Goal: Task Accomplishment & Management: Manage account settings

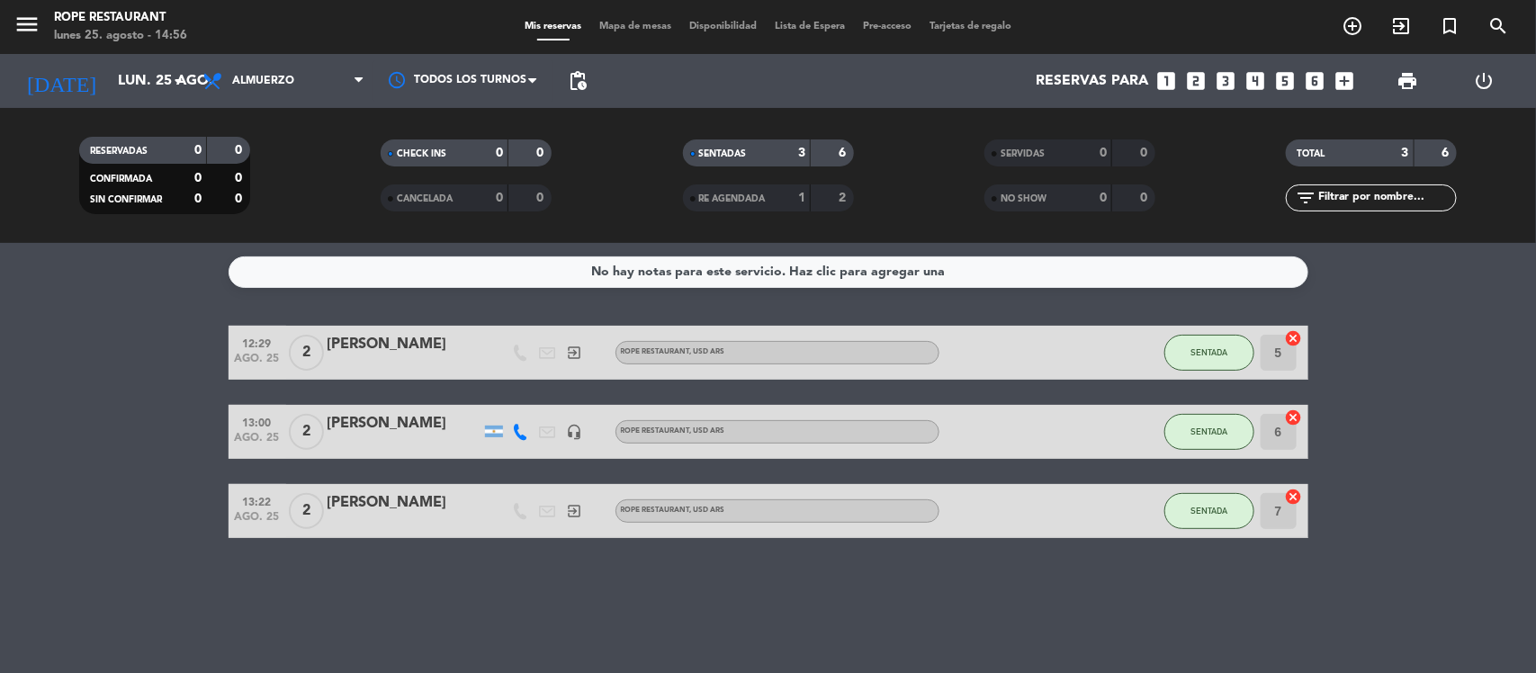
click at [357, 497] on div "[PERSON_NAME]" at bounding box center [404, 502] width 153 height 23
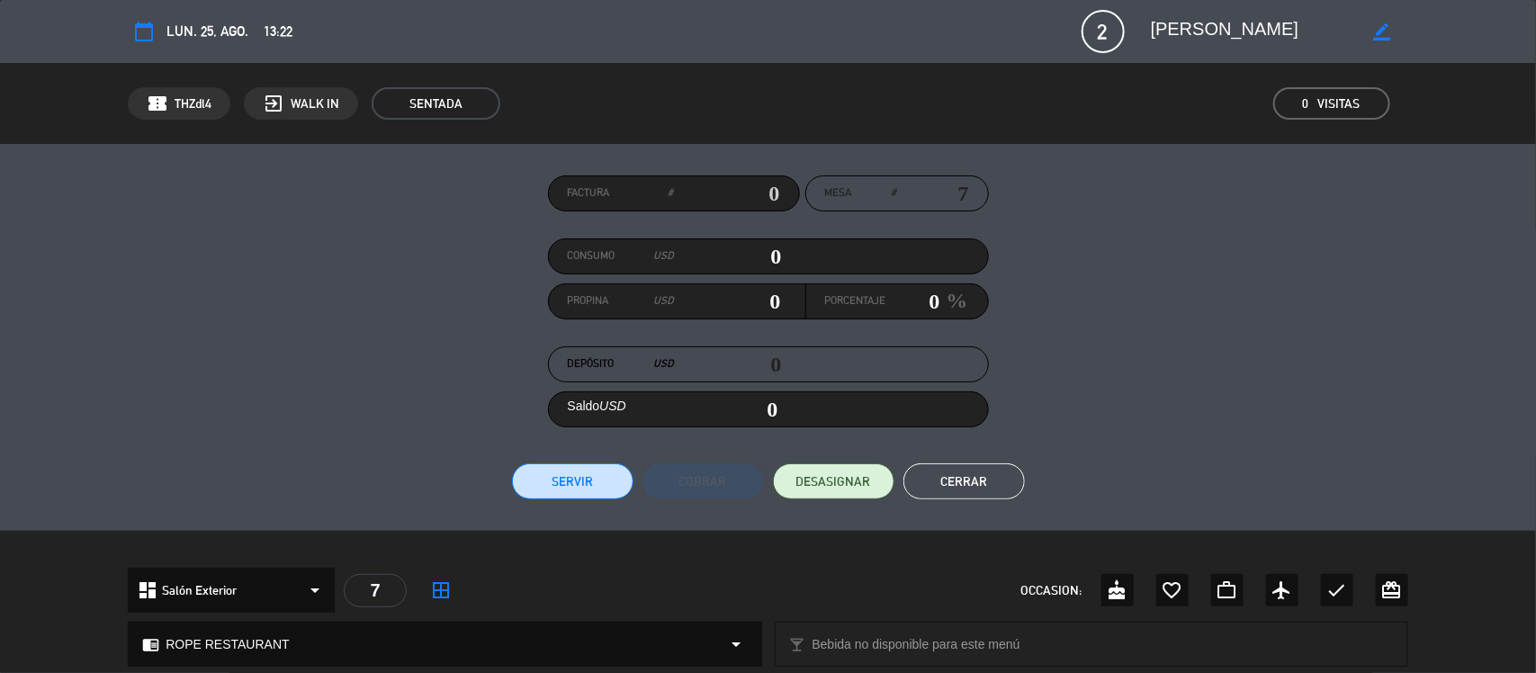
drag, startPoint x: 1230, startPoint y: 37, endPoint x: 1113, endPoint y: 14, distance: 119.1
click at [1103, 25] on div "calendar_today lun. 25, ago. 13:22 2 Tomas border_color phone mail_outline" at bounding box center [768, 31] width 1280 height 43
click at [1013, 484] on button "Cerrar" at bounding box center [963, 481] width 121 height 36
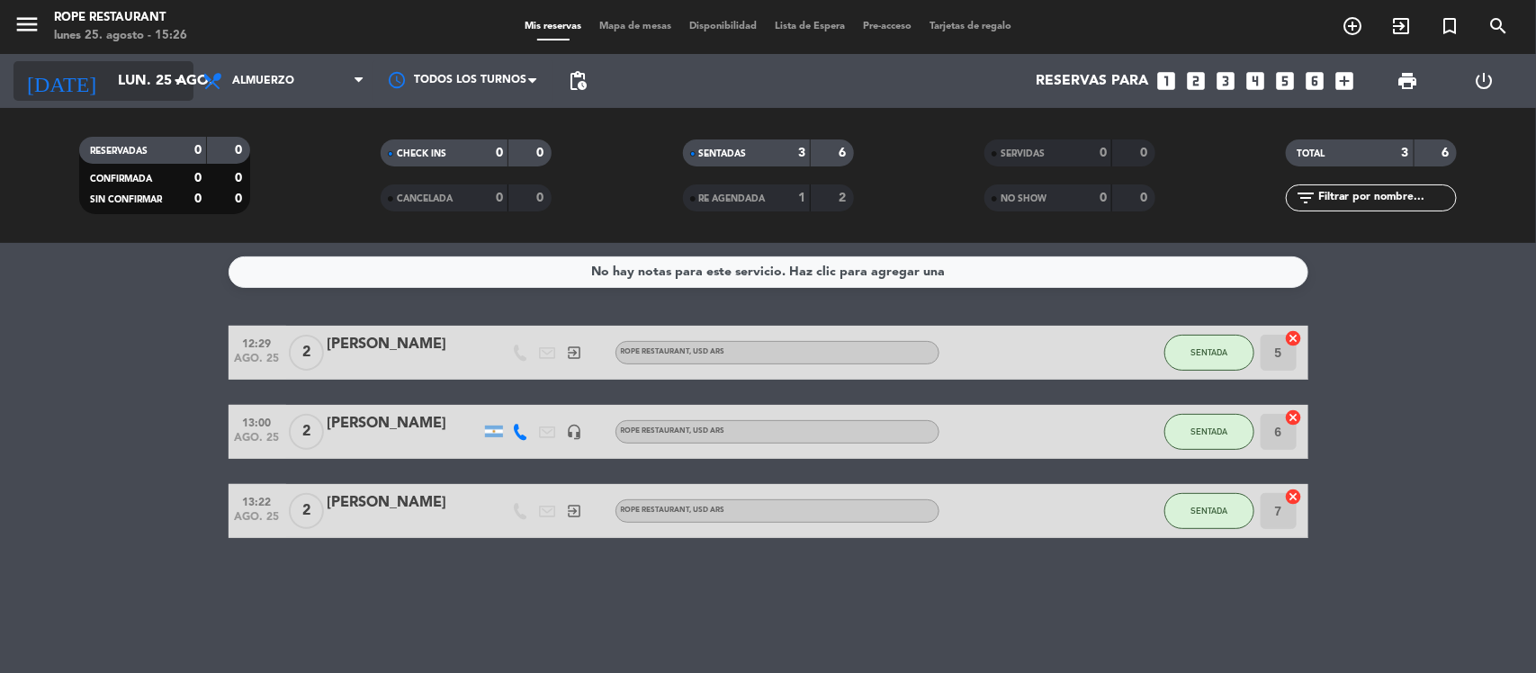
click at [123, 95] on input "lun. 25 ago." at bounding box center [204, 81] width 190 height 35
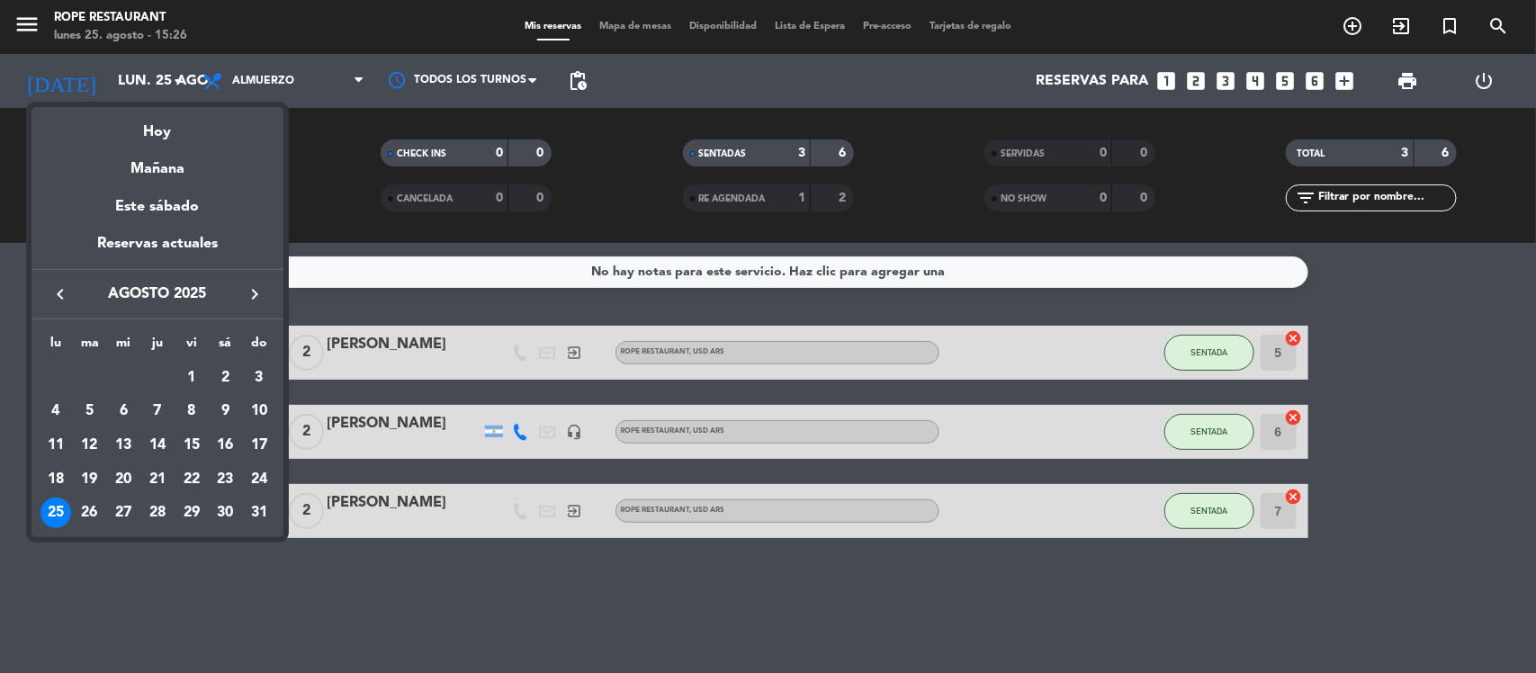
click at [270, 72] on div at bounding box center [768, 336] width 1536 height 673
click at [270, 72] on span "Almuerzo" at bounding box center [283, 81] width 180 height 40
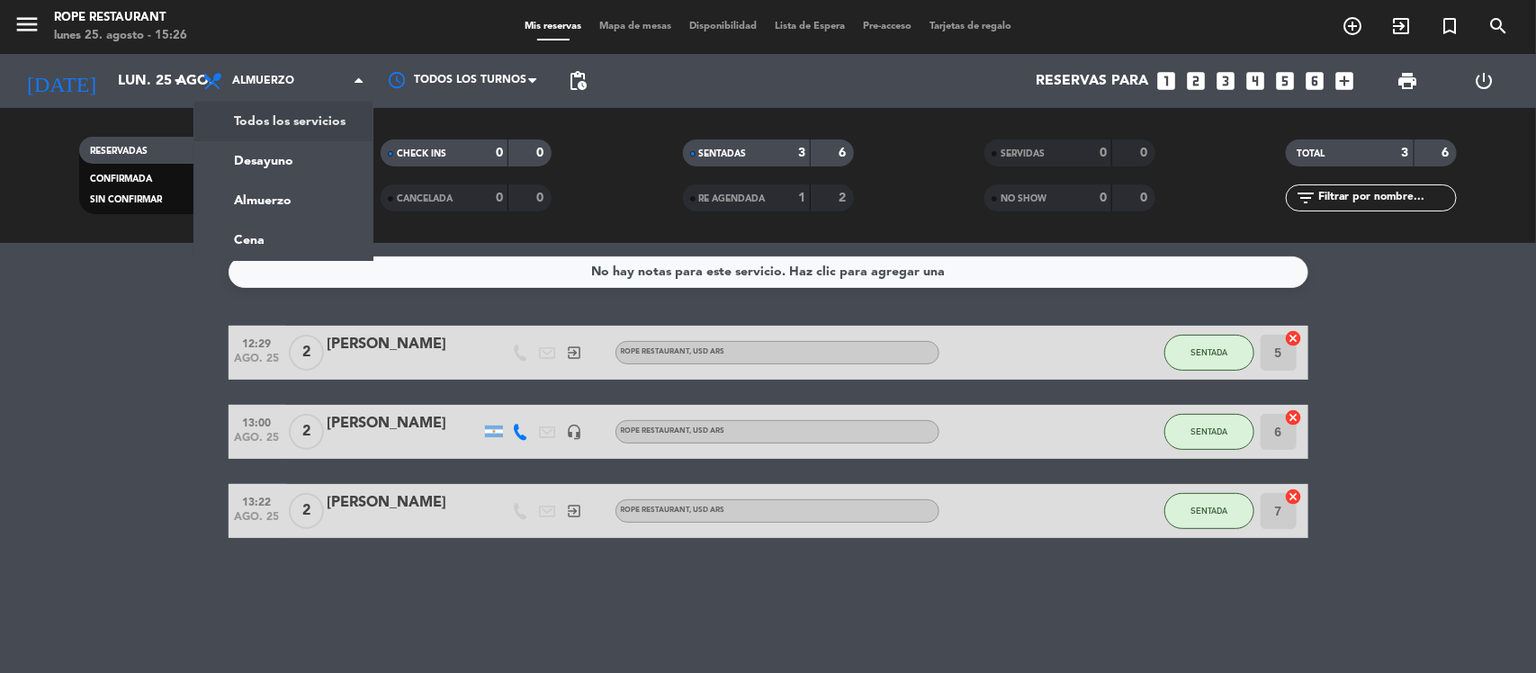
click at [286, 106] on div "Todos los servicios Desayuno Almuerzo Cena Almuerzo Todos los servicios Desayun…" at bounding box center [283, 81] width 180 height 54
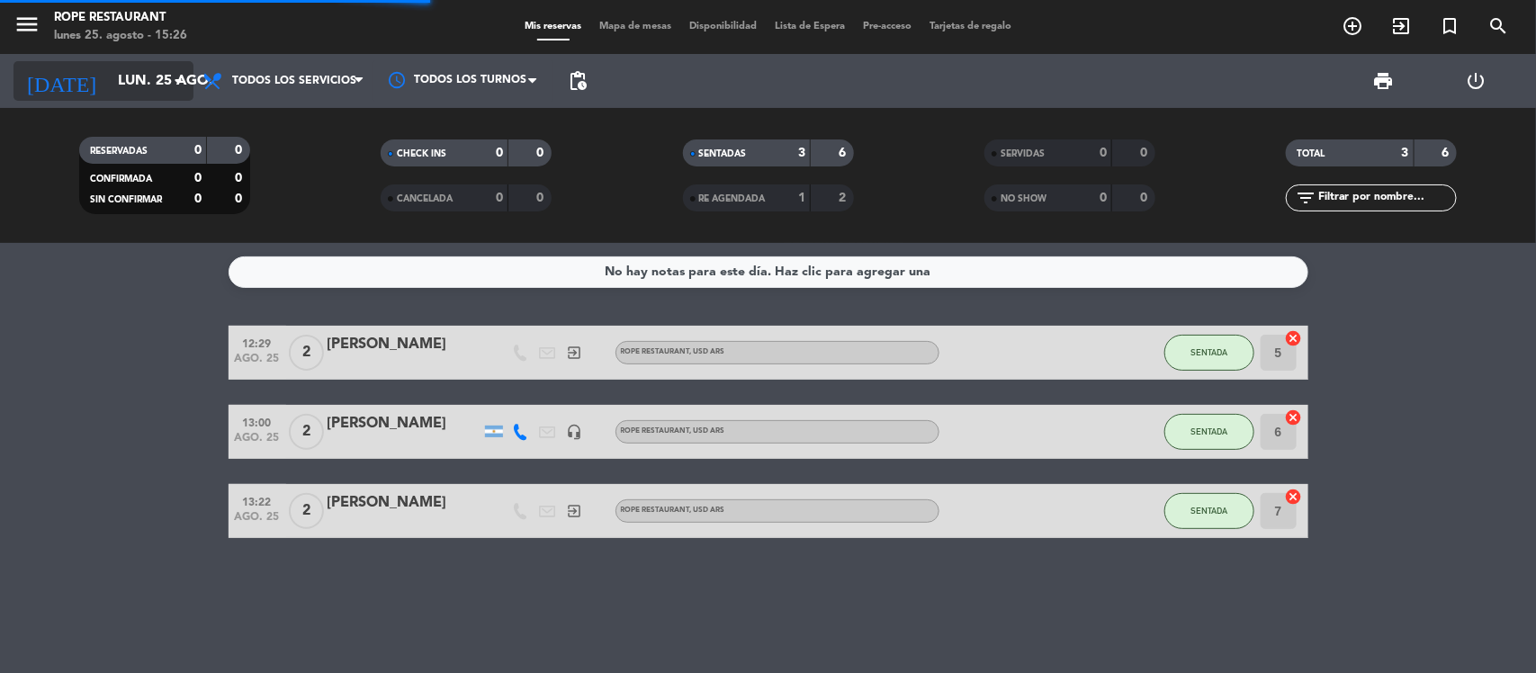
click at [183, 79] on icon "arrow_drop_down" at bounding box center [178, 81] width 22 height 22
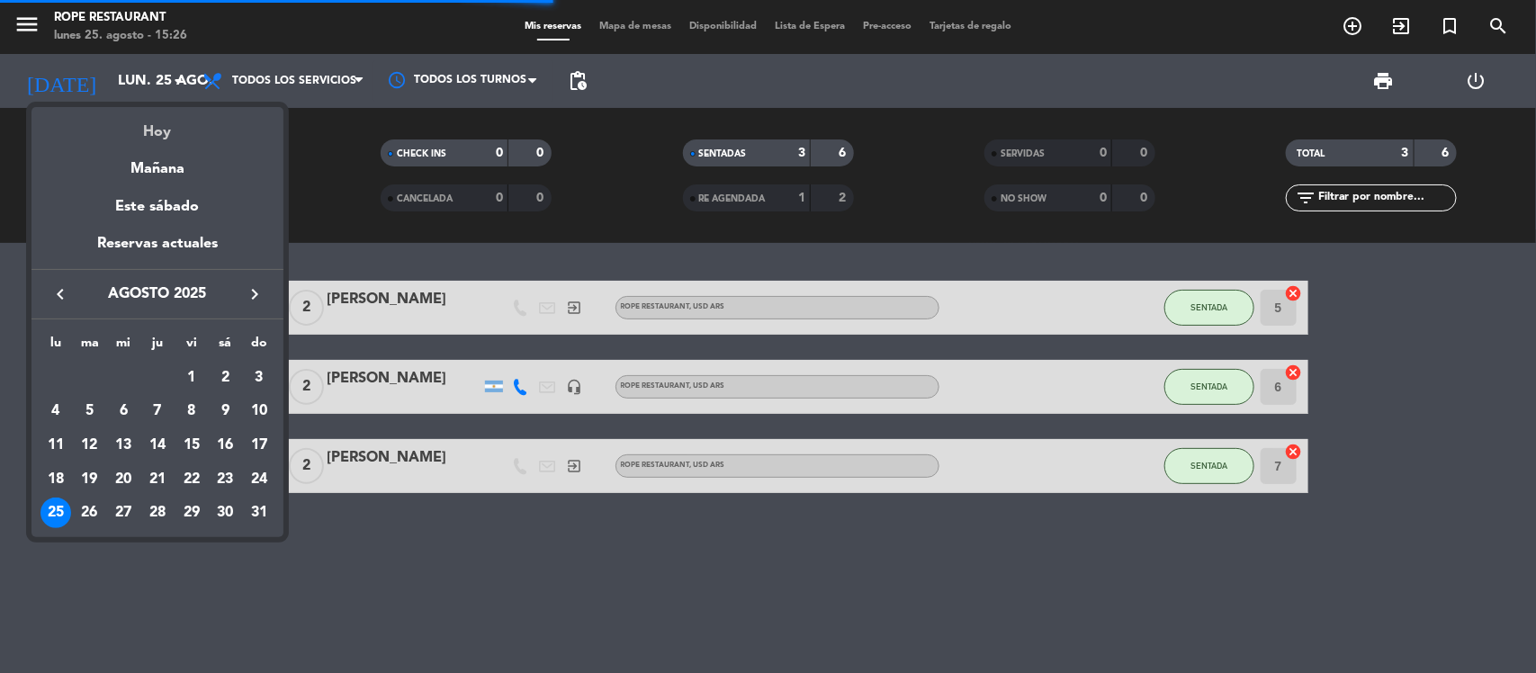
click at [187, 138] on div "Hoy" at bounding box center [157, 125] width 252 height 37
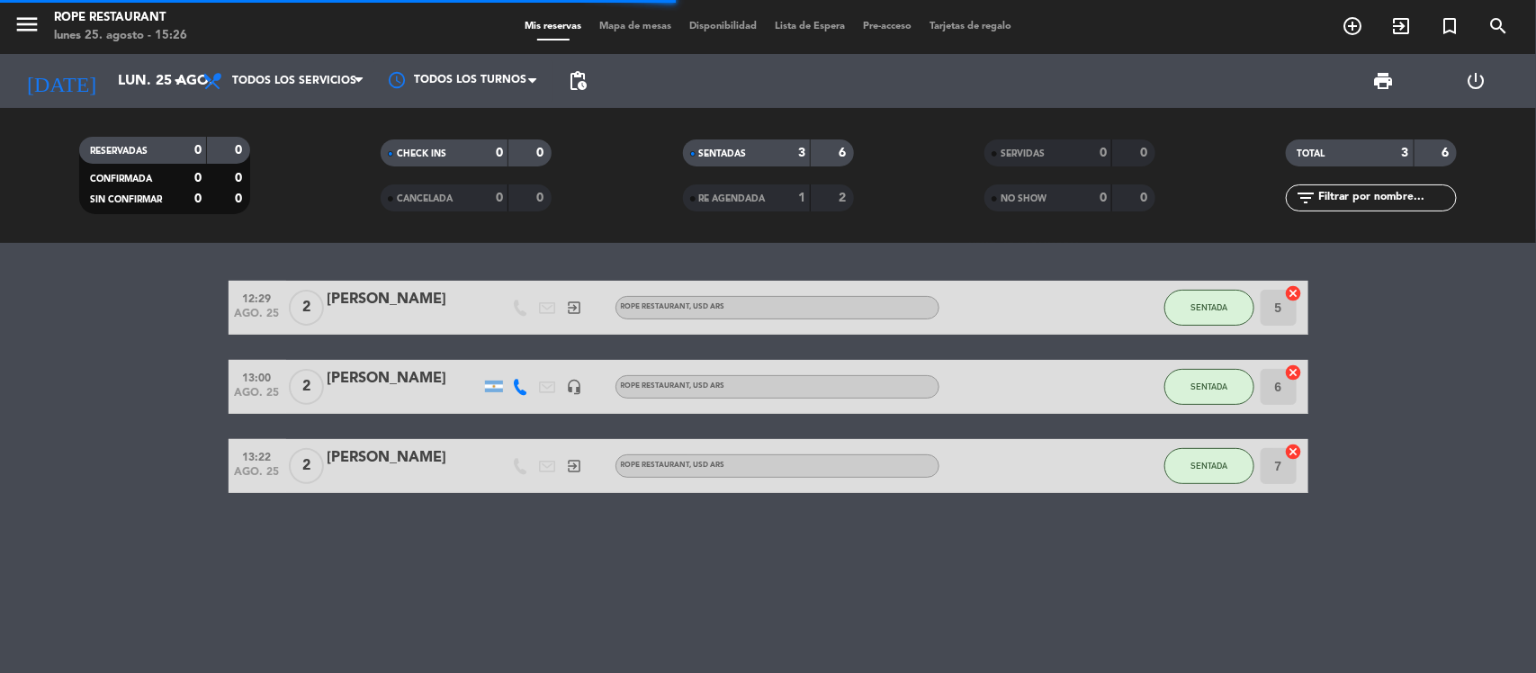
click at [167, 108] on div "RESERVADAS 0 0 CONFIRMADA 0 0 SIN CONFIRMAR 0 0 CHECK INS 0 0 CANCELADA 0 0 SEN…" at bounding box center [768, 175] width 1536 height 135
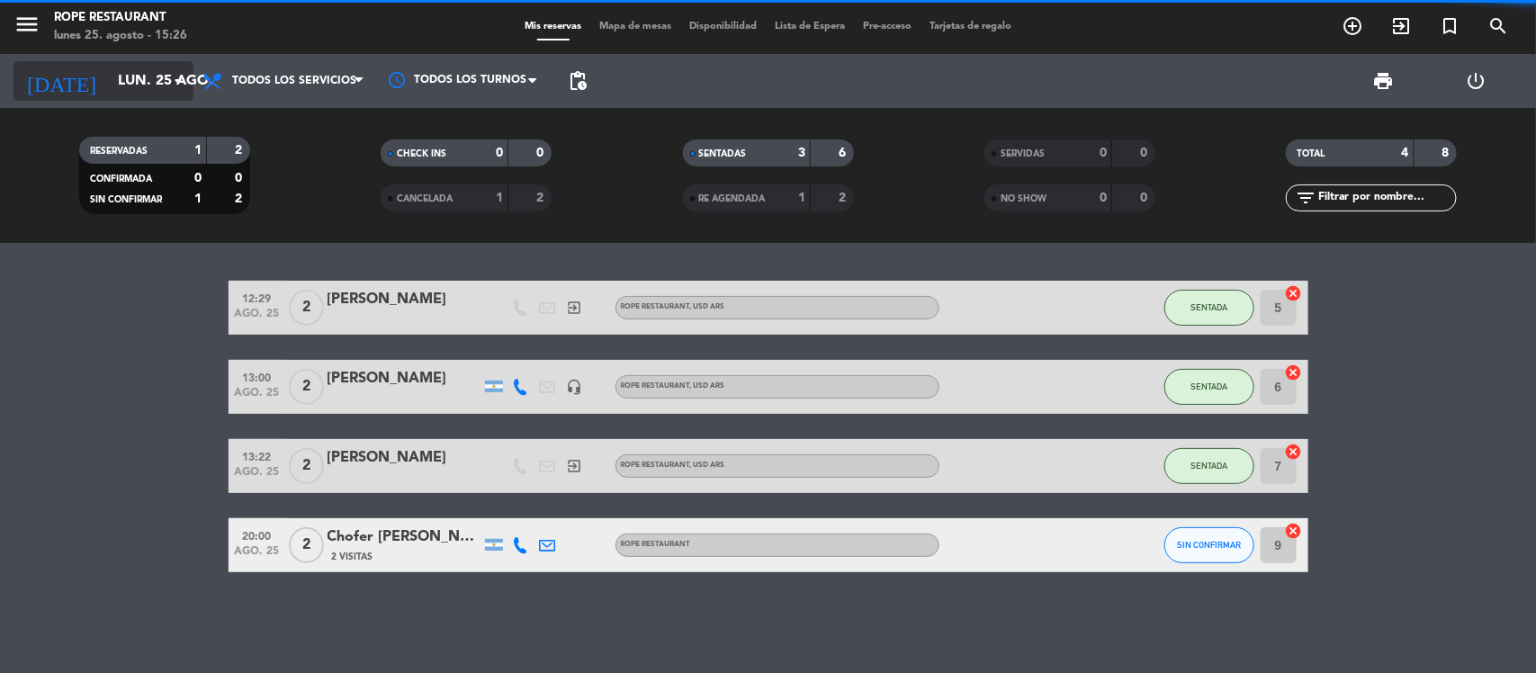
click at [159, 75] on input "lun. 25 ago." at bounding box center [204, 81] width 190 height 35
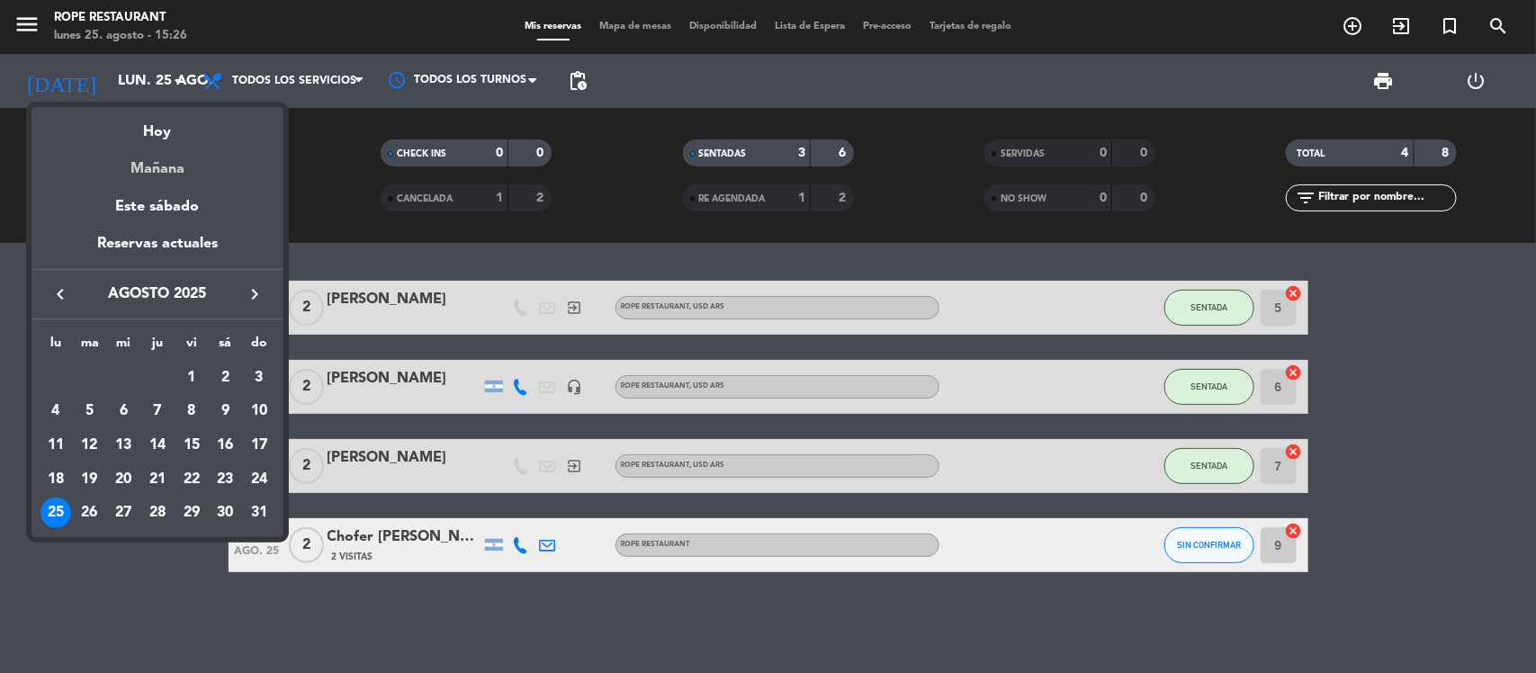
click at [151, 163] on div "Mañana" at bounding box center [157, 162] width 252 height 37
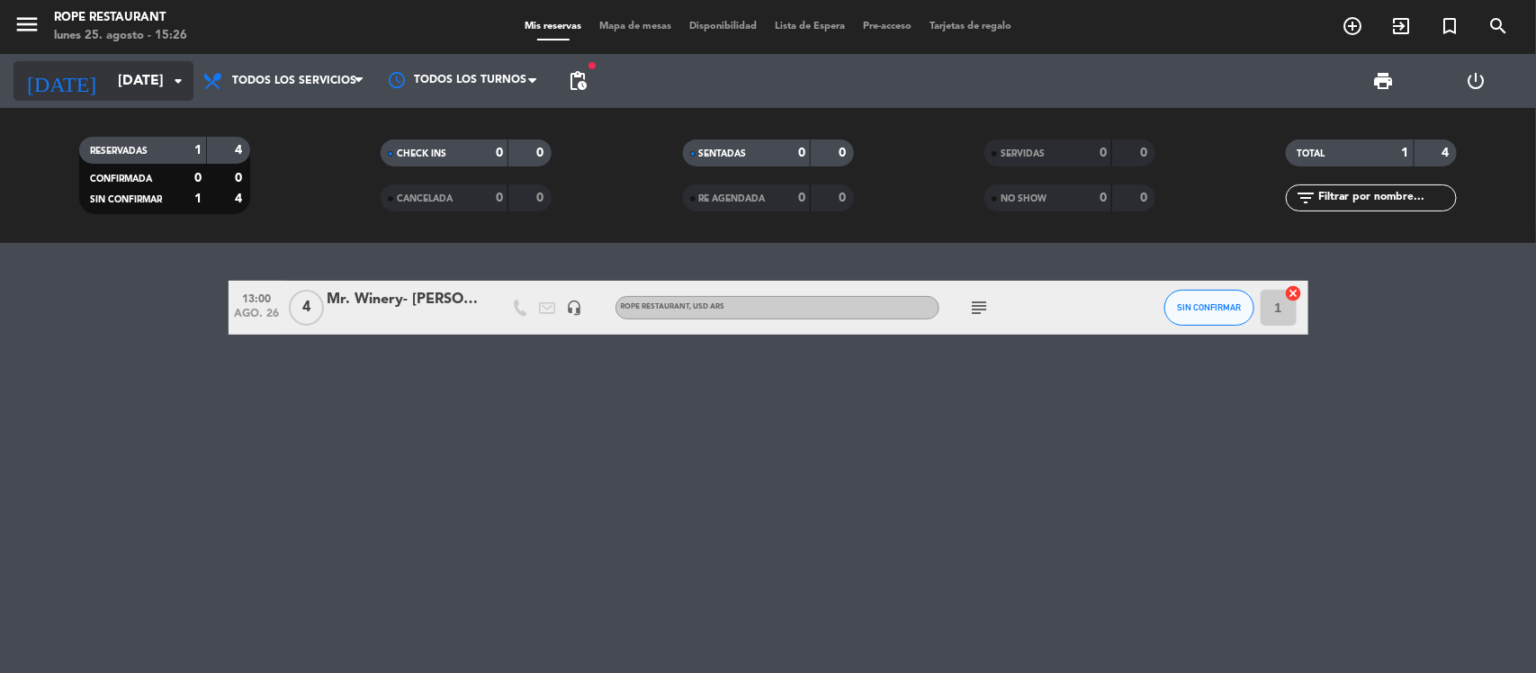
click at [138, 70] on input "[DATE]" at bounding box center [204, 81] width 190 height 35
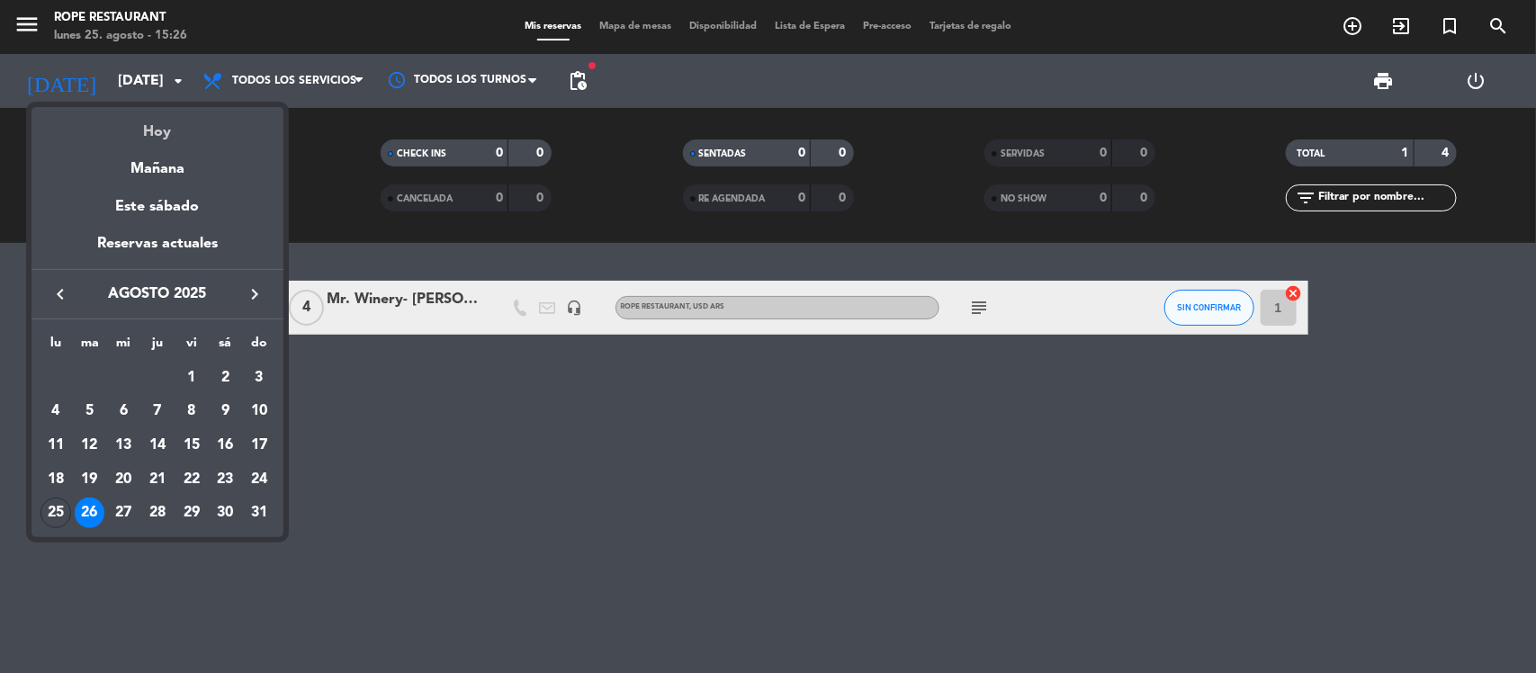
click at [167, 130] on div "Hoy" at bounding box center [157, 125] width 252 height 37
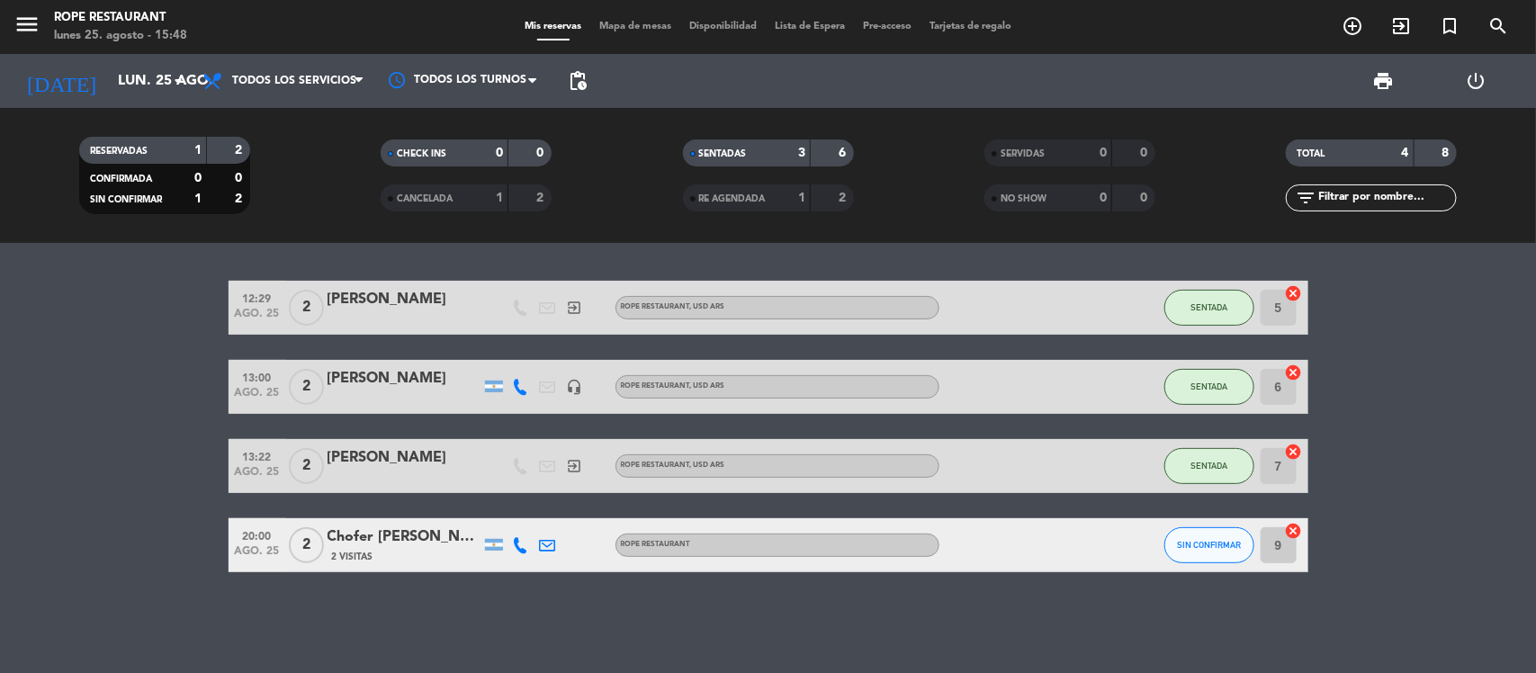
click at [497, 188] on div "1" at bounding box center [486, 198] width 36 height 21
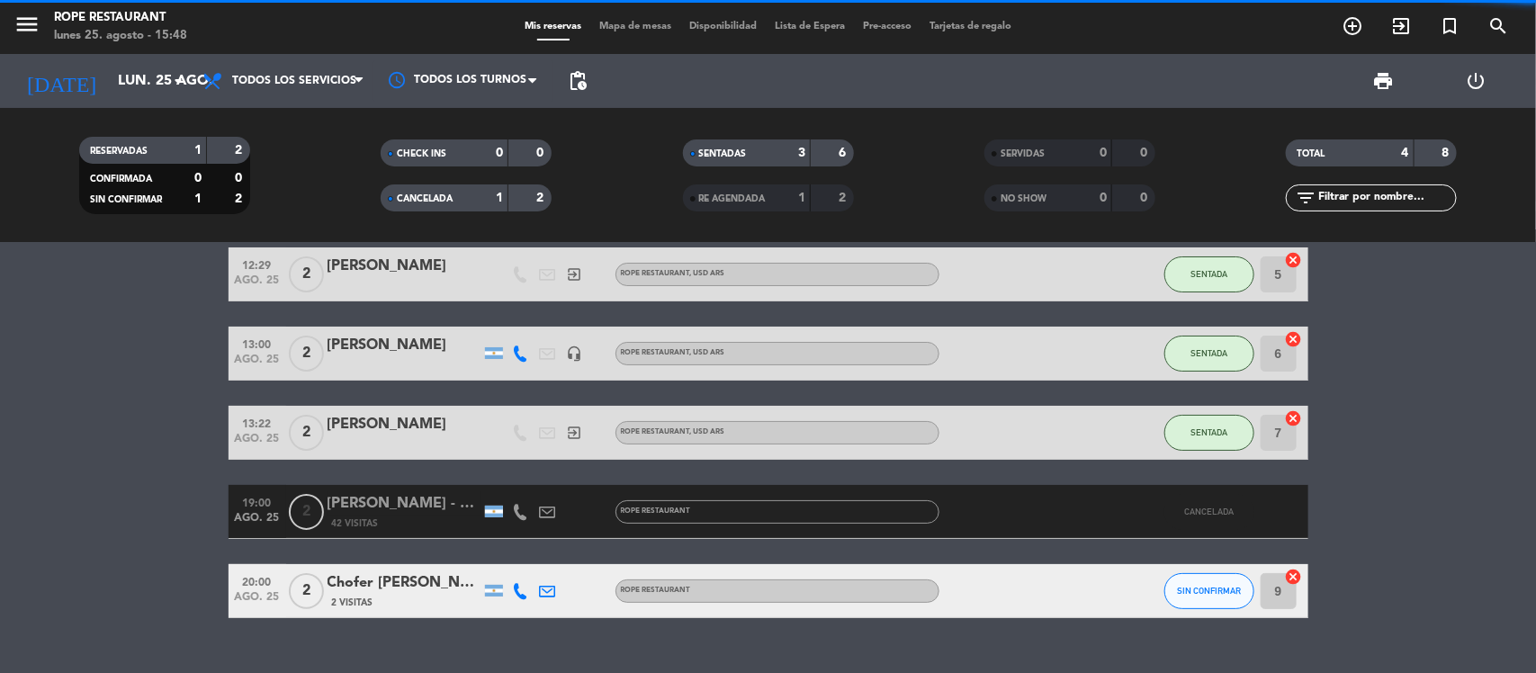
scroll to position [67, 0]
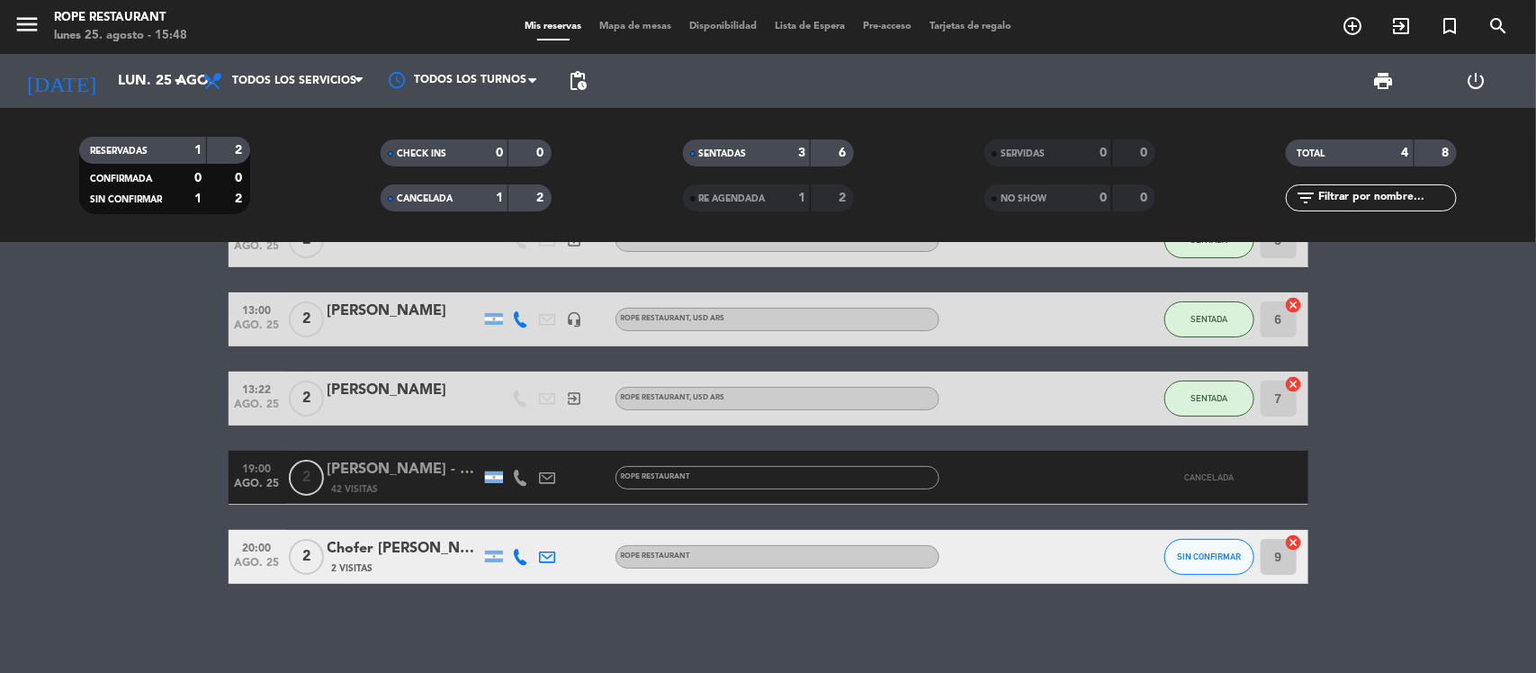
click at [461, 202] on div "CANCELADA" at bounding box center [426, 198] width 83 height 21
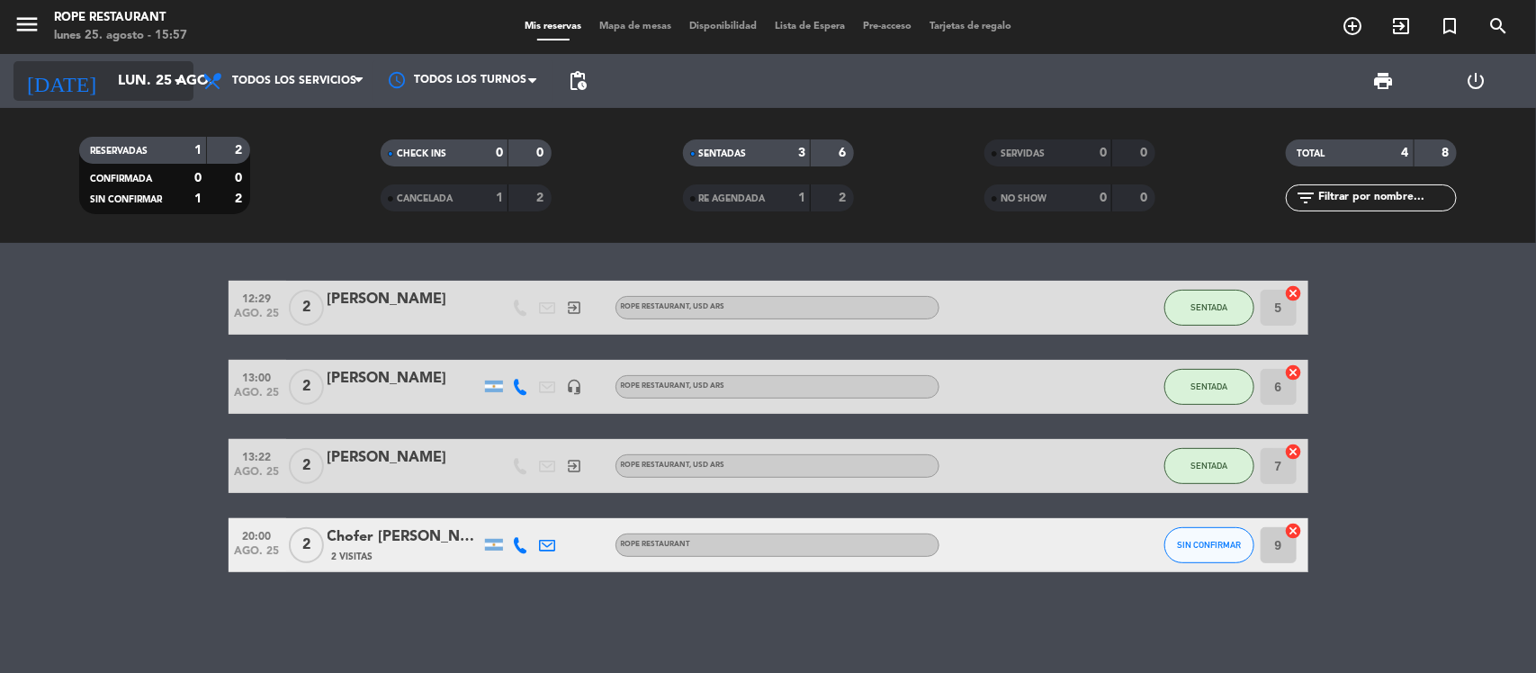
click at [131, 76] on input "lun. 25 ago." at bounding box center [204, 81] width 190 height 35
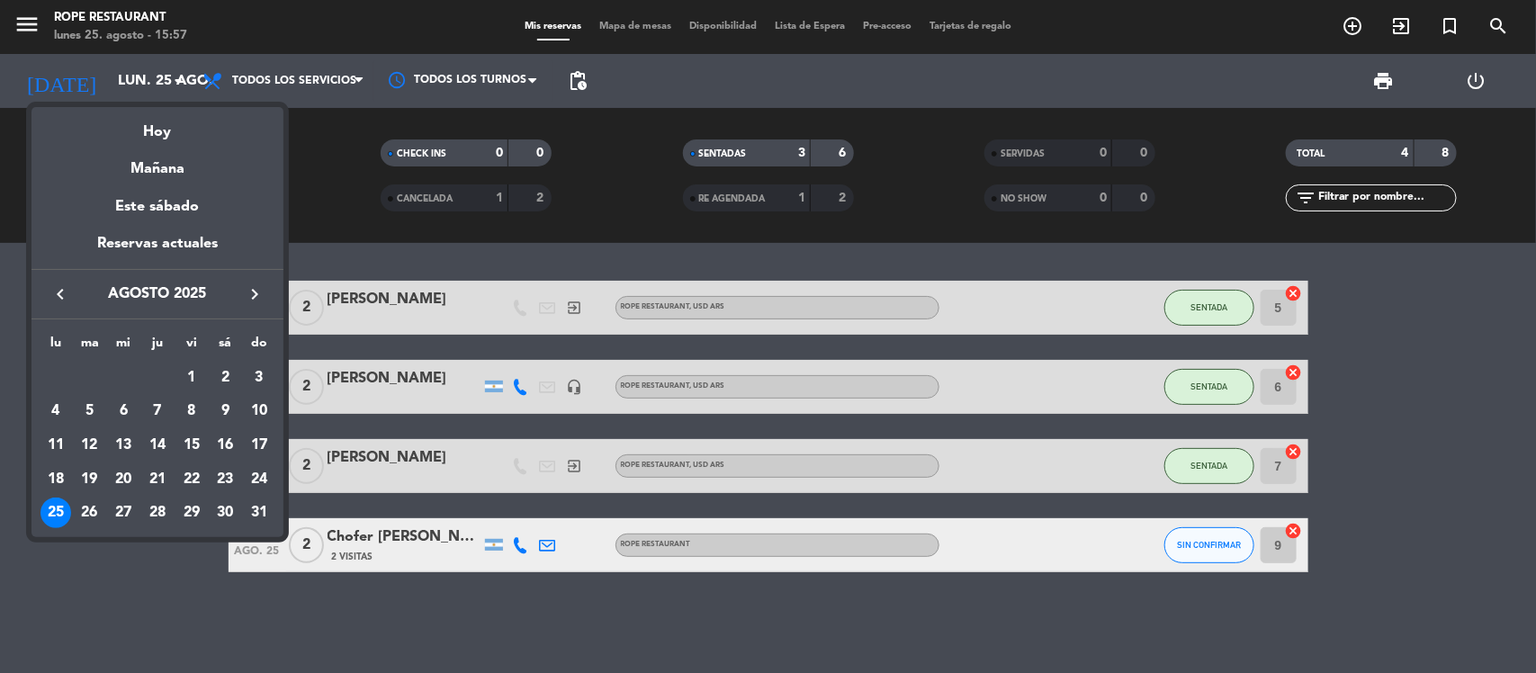
click at [239, 293] on button "keyboard_arrow_right" at bounding box center [254, 294] width 32 height 23
click at [119, 415] on div "3" at bounding box center [123, 411] width 31 height 31
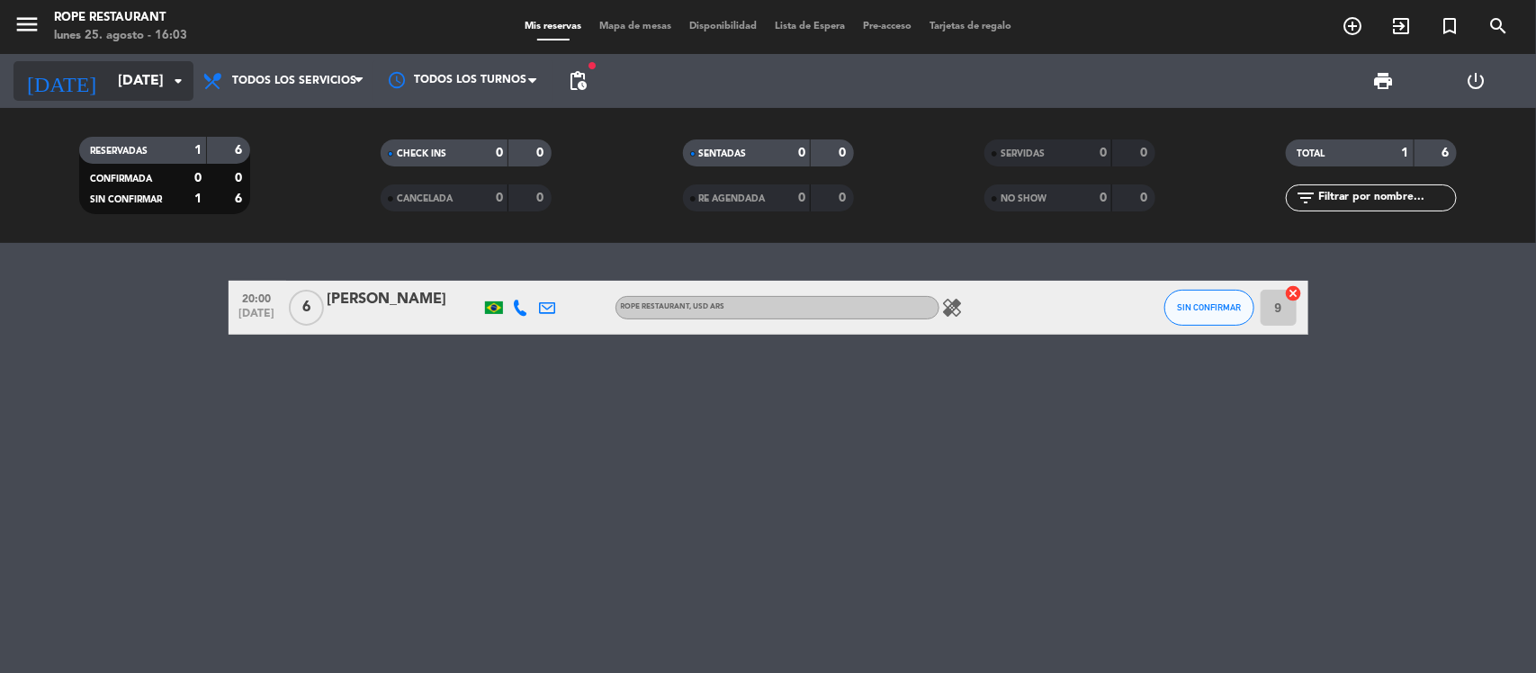
click at [168, 91] on div "[DATE] [DATE] arrow_drop_down" at bounding box center [103, 81] width 180 height 40
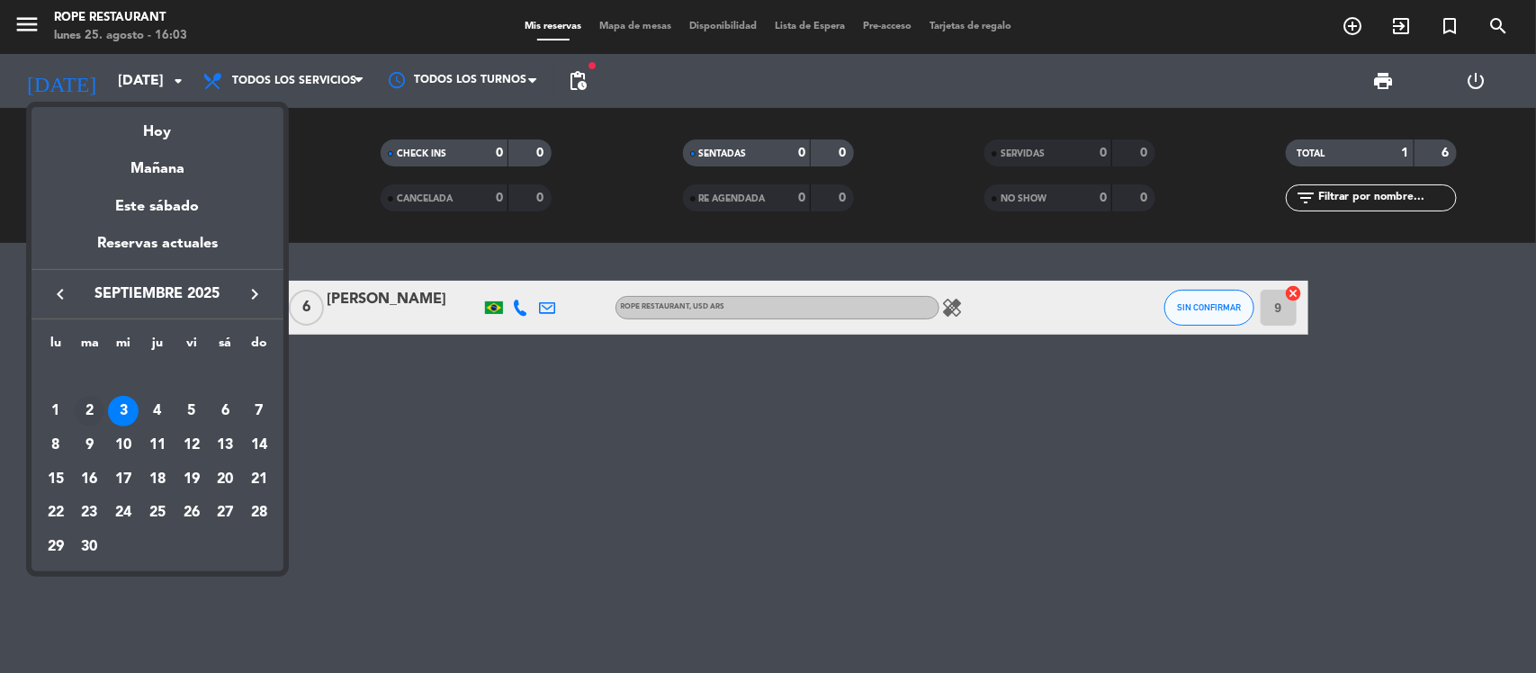
click at [82, 416] on div "2" at bounding box center [90, 411] width 31 height 31
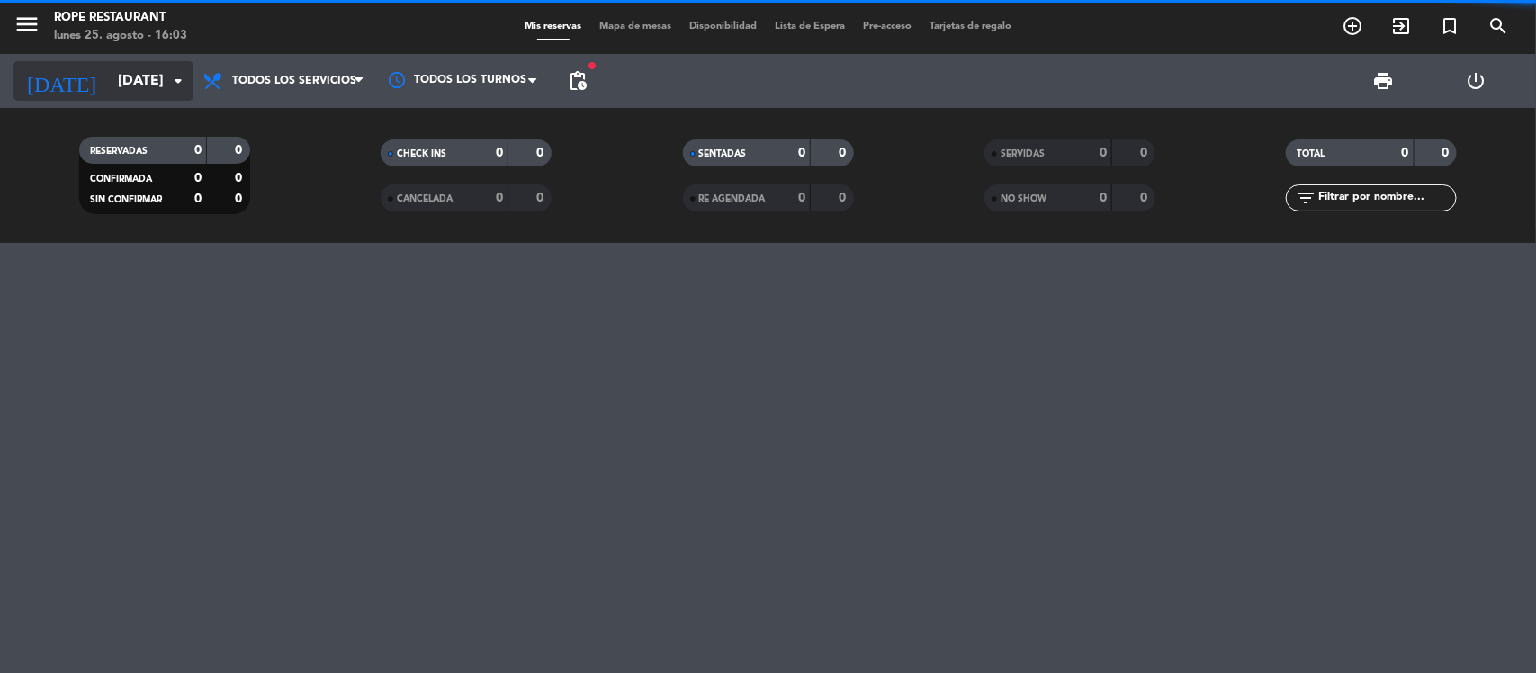
click at [128, 73] on input "[DATE]" at bounding box center [204, 81] width 190 height 35
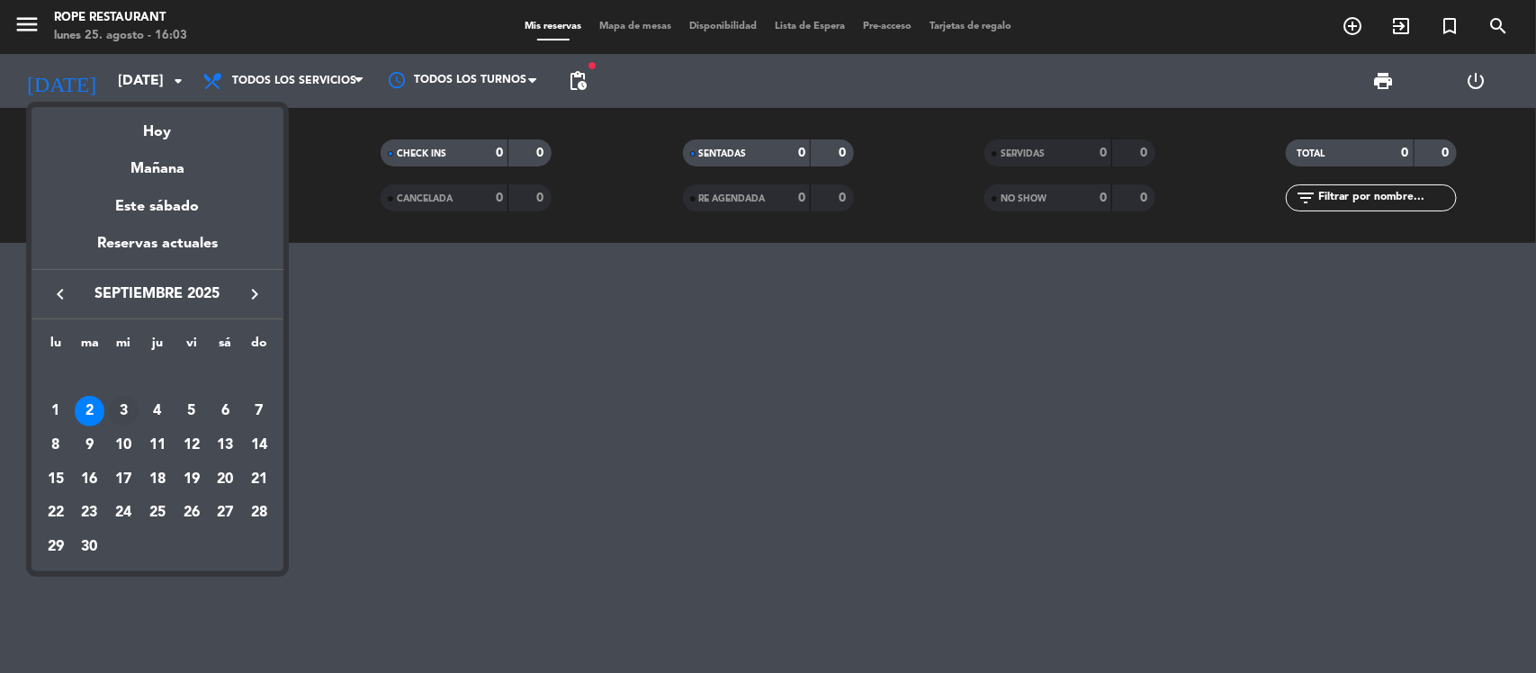
click at [119, 405] on div "3" at bounding box center [123, 411] width 31 height 31
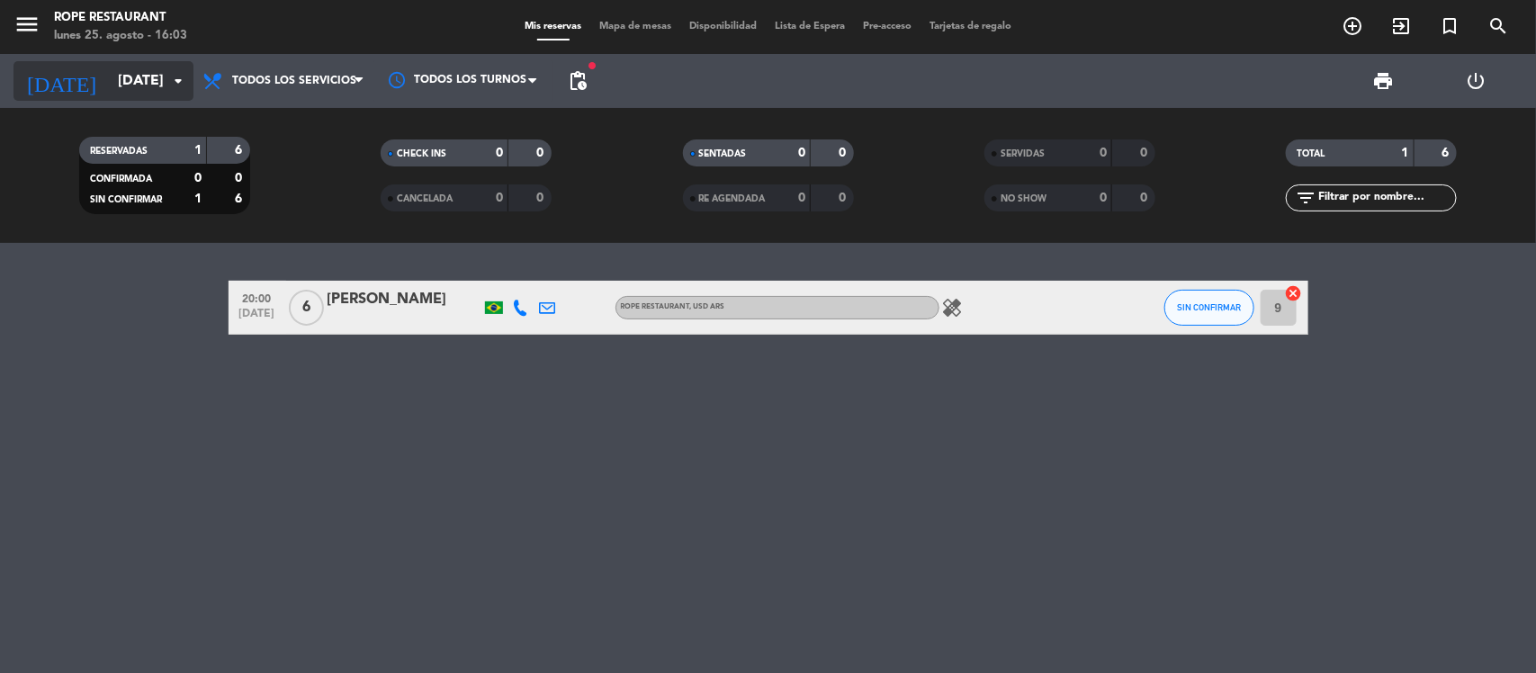
click at [109, 67] on input "[DATE]" at bounding box center [204, 81] width 190 height 35
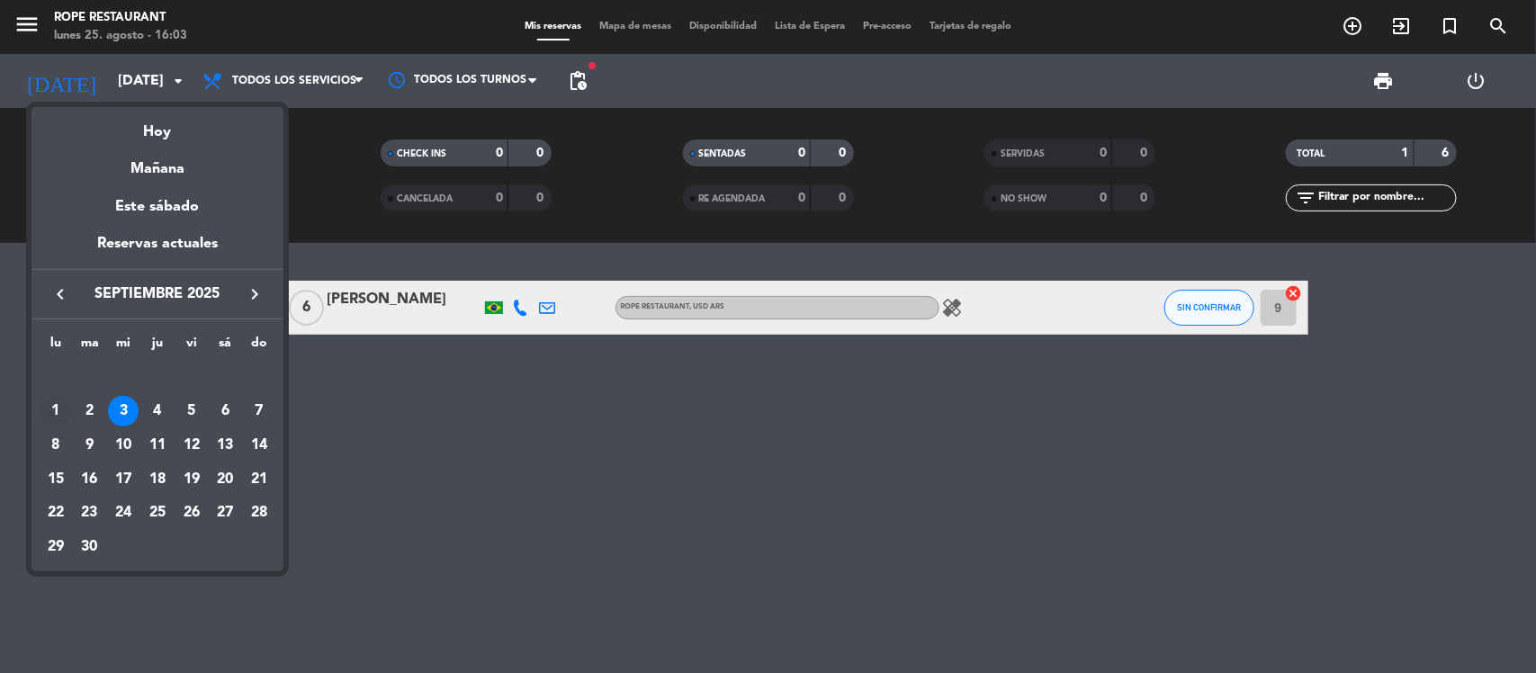
click at [56, 405] on div "1" at bounding box center [55, 411] width 31 height 31
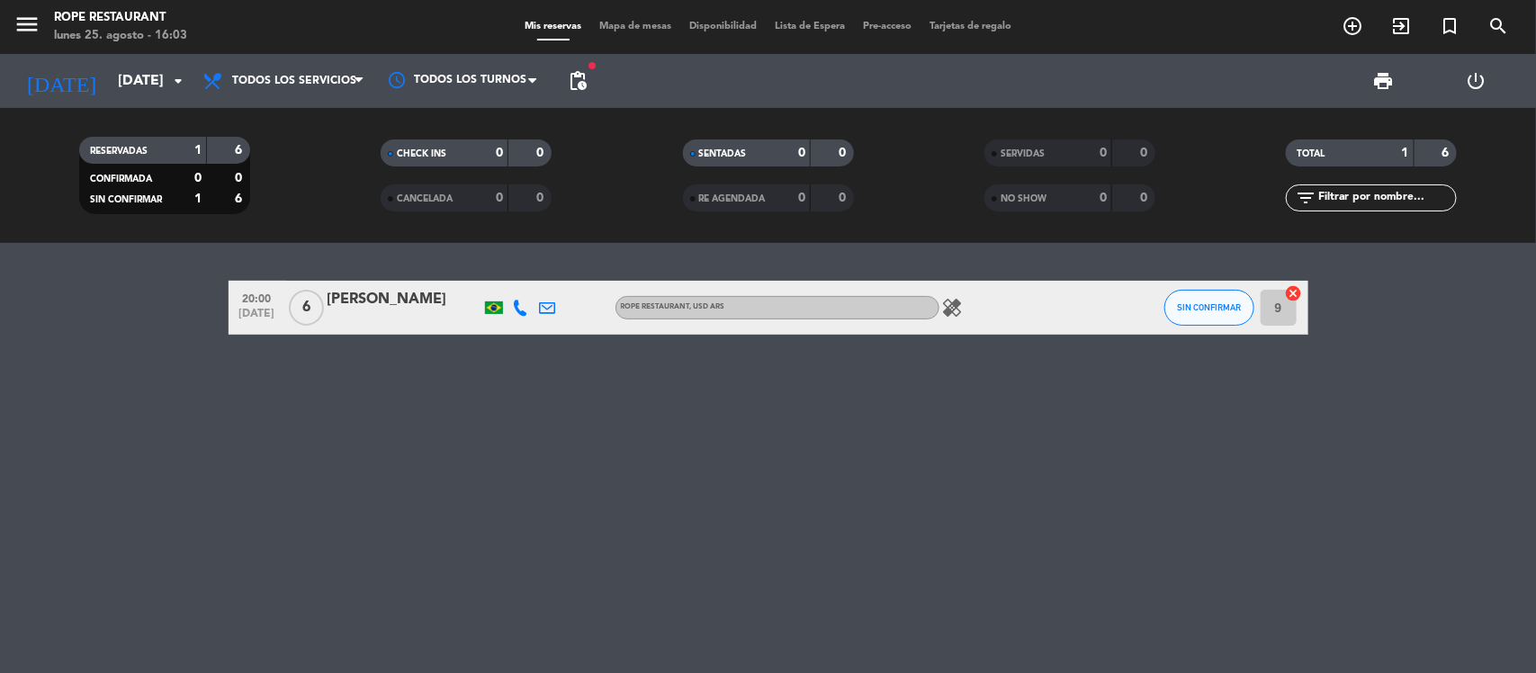
type input "[DATE]"
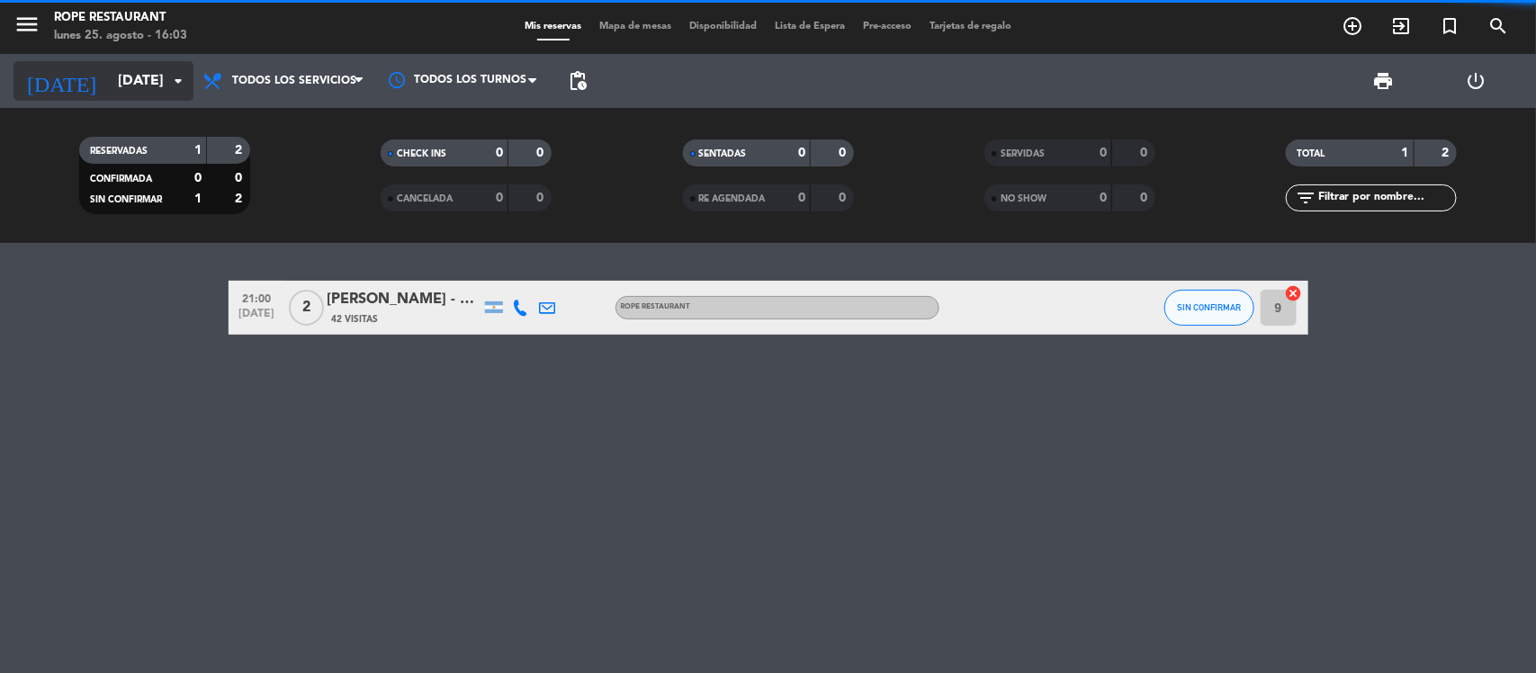
click at [109, 85] on input "[DATE]" at bounding box center [204, 81] width 190 height 35
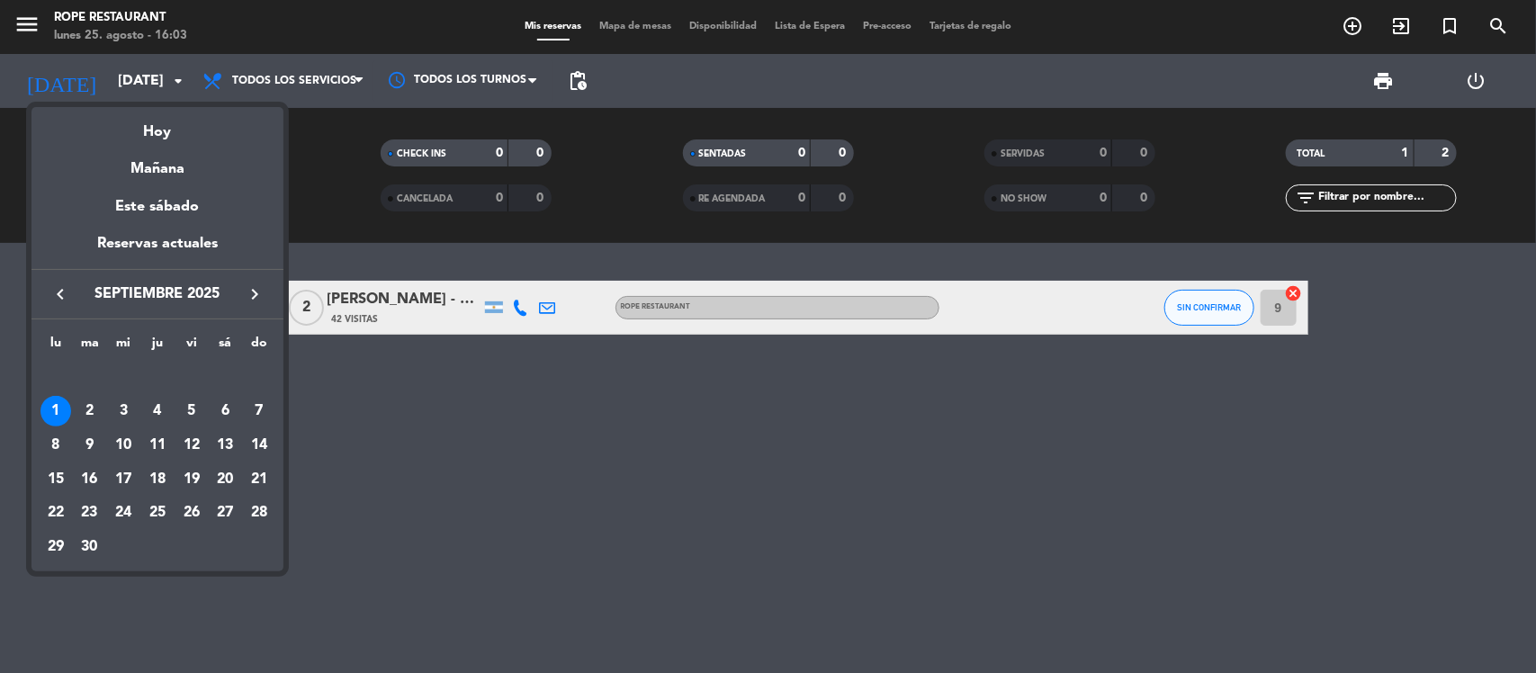
click at [57, 284] on icon "keyboard_arrow_left" at bounding box center [60, 294] width 22 height 22
click at [184, 128] on div "Hoy" at bounding box center [157, 125] width 252 height 37
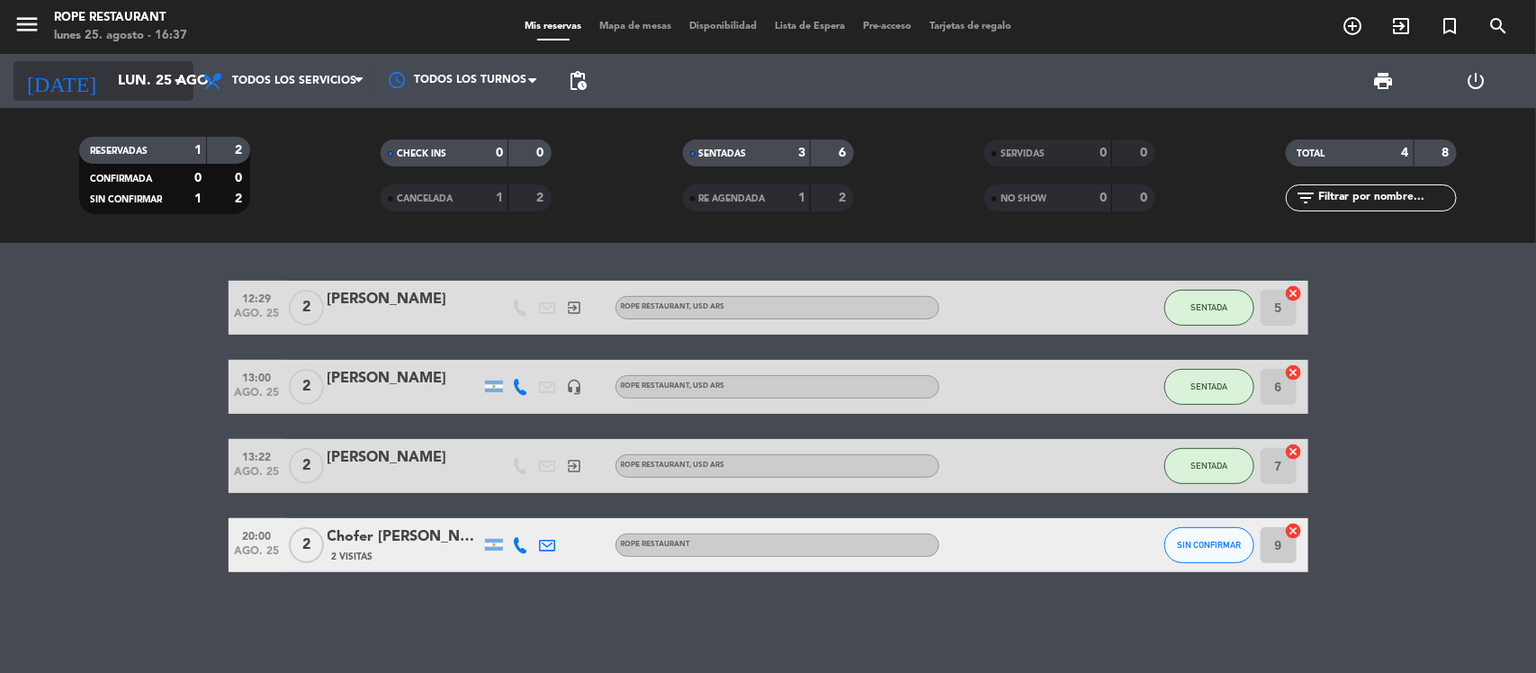
click at [154, 83] on input "lun. 25 ago." at bounding box center [204, 81] width 190 height 35
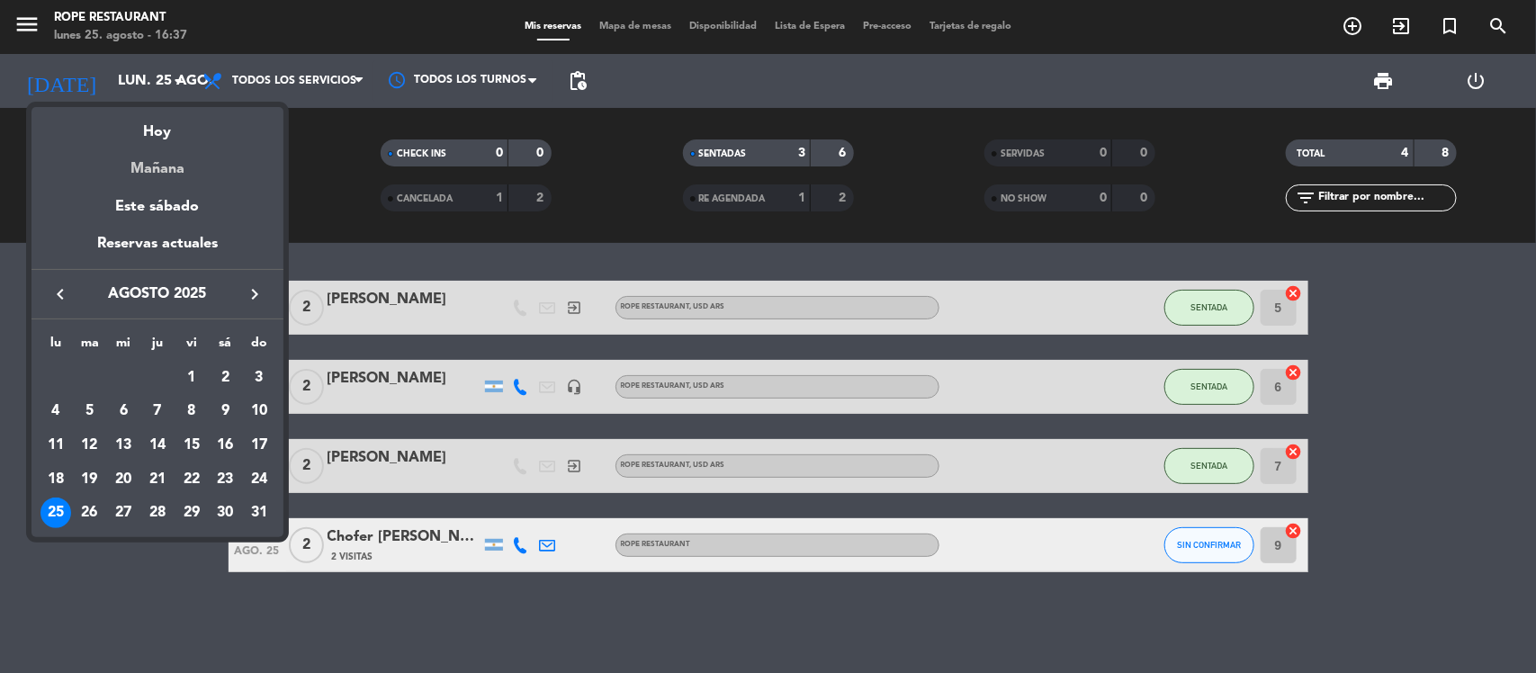
click at [166, 157] on div "Mañana" at bounding box center [157, 162] width 252 height 37
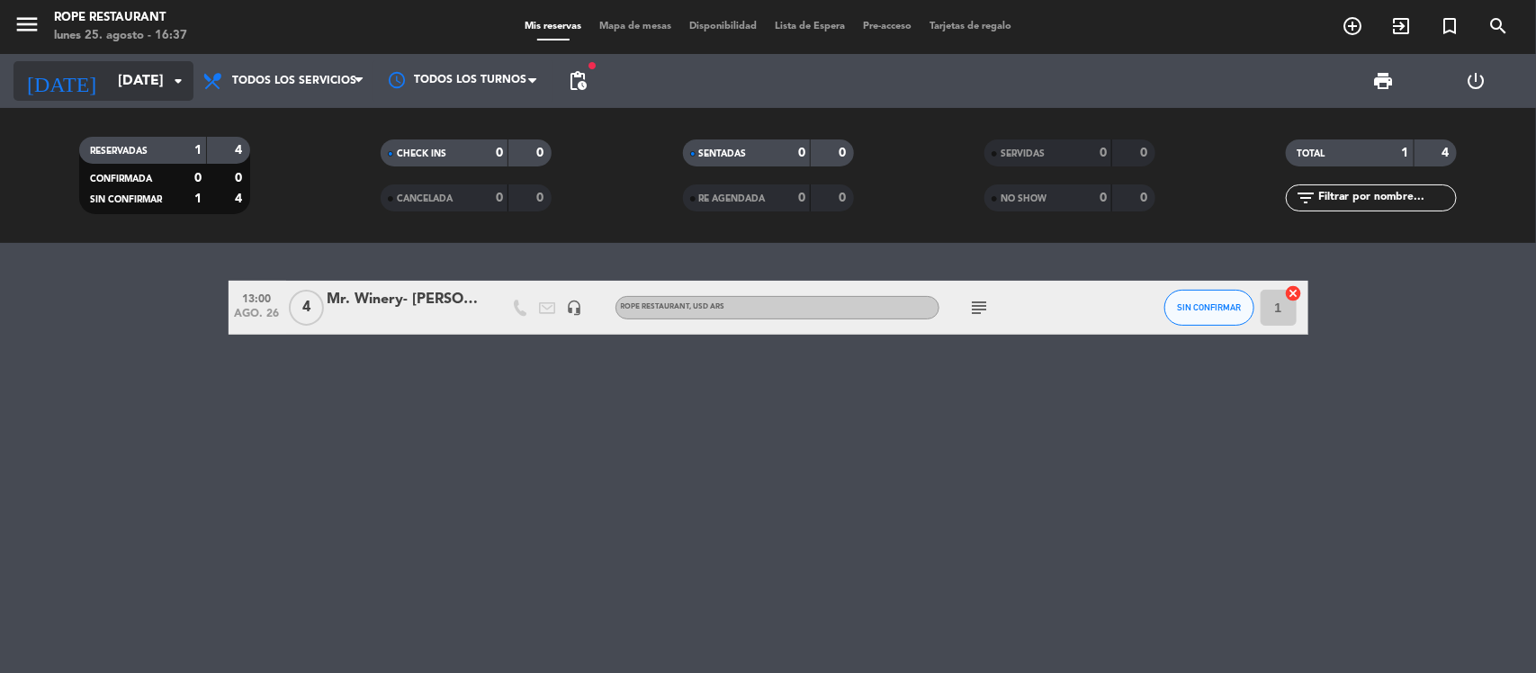
click at [162, 95] on input "[DATE]" at bounding box center [204, 81] width 190 height 35
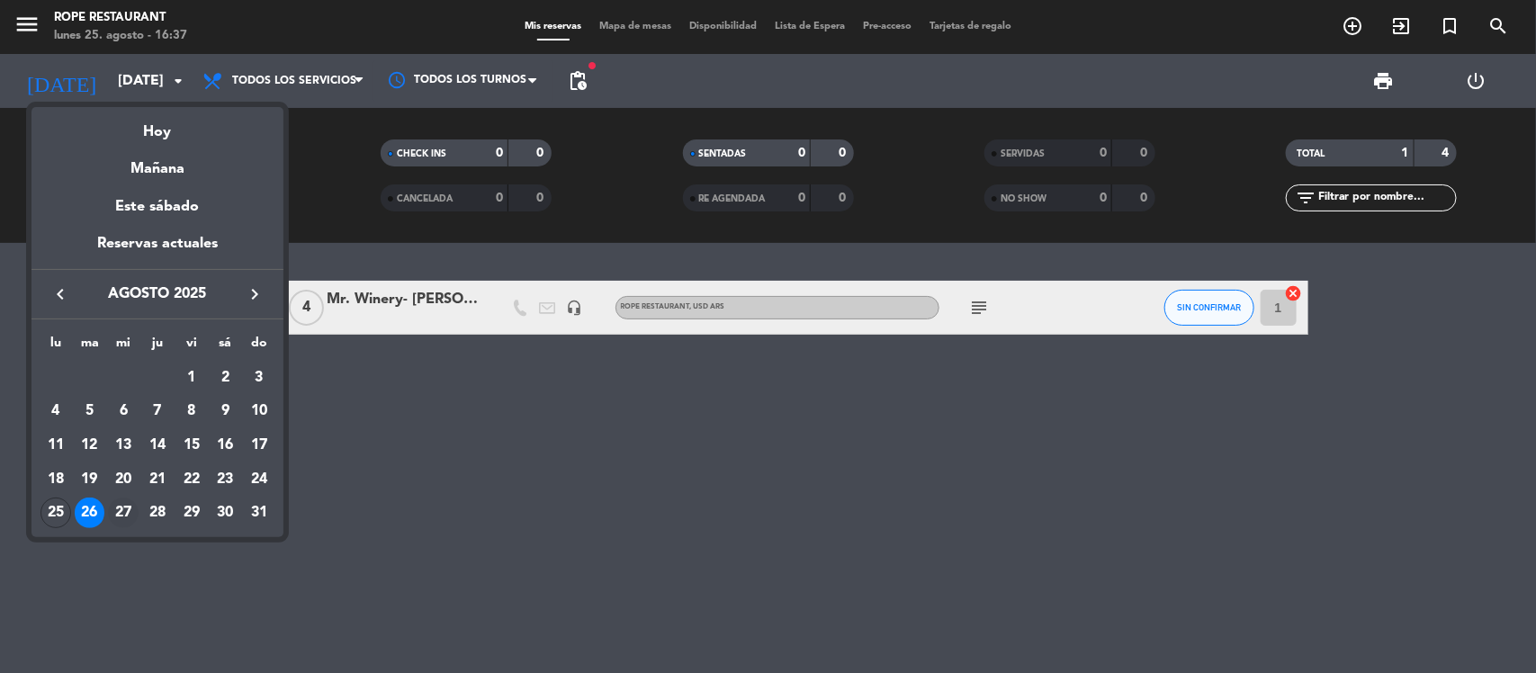
click at [131, 514] on div "27" at bounding box center [123, 513] width 31 height 31
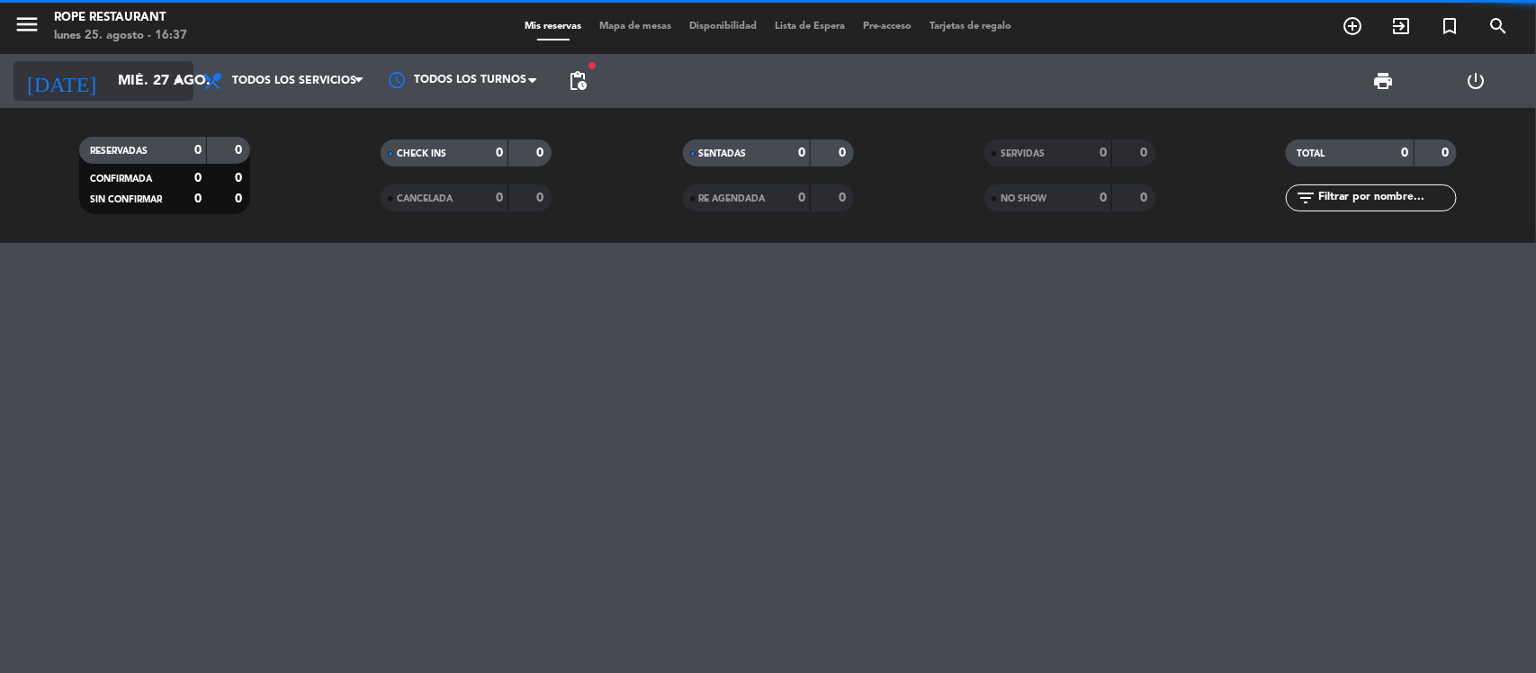
click at [109, 84] on input "mié. 27 ago." at bounding box center [204, 81] width 190 height 35
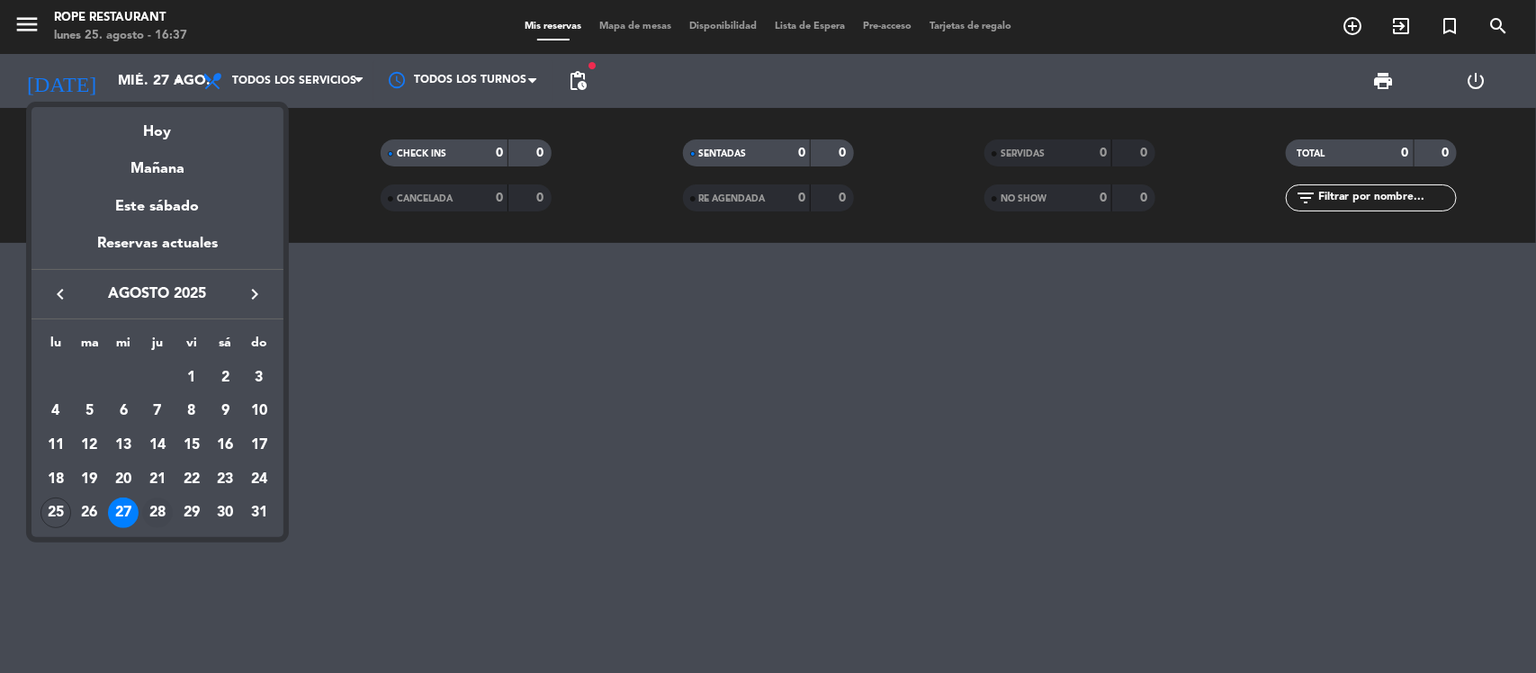
click at [163, 510] on div "28" at bounding box center [157, 513] width 31 height 31
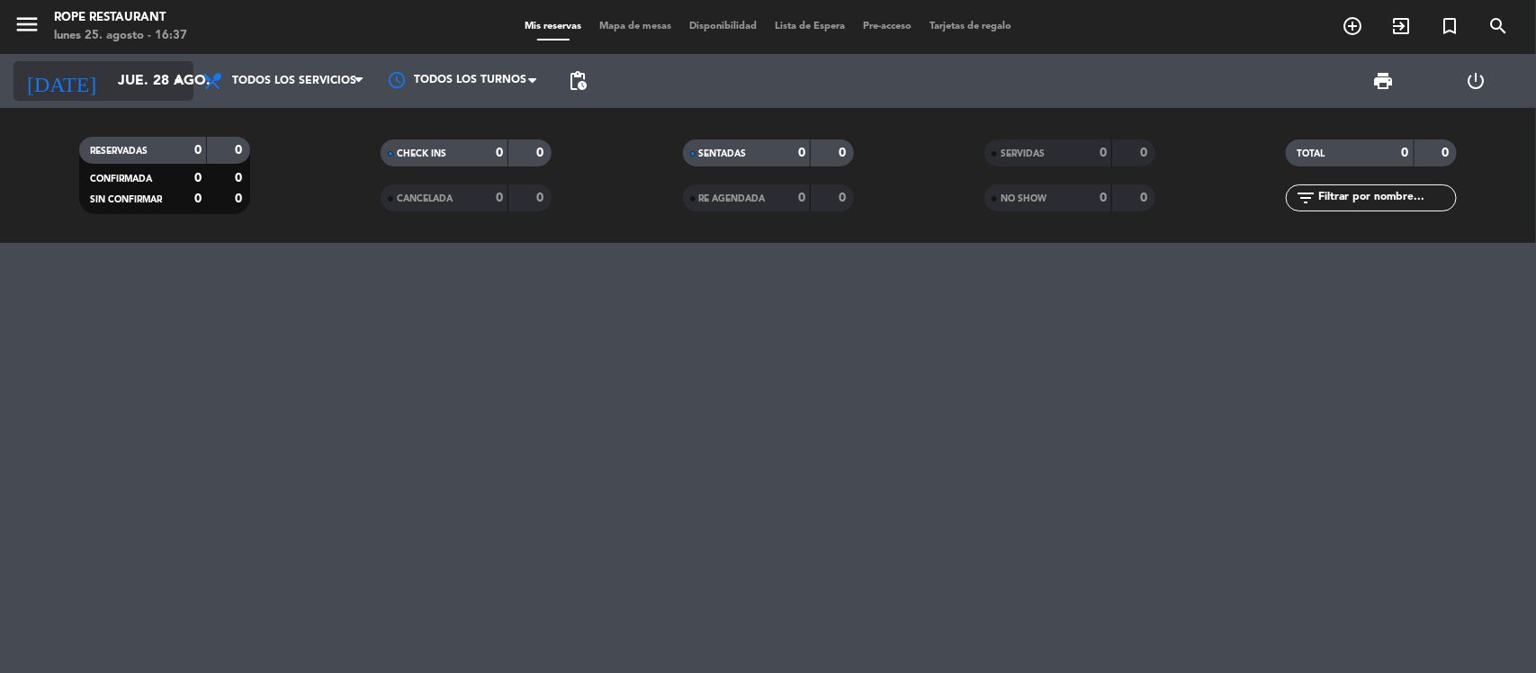
drag, startPoint x: 138, startPoint y: 118, endPoint x: 138, endPoint y: 70, distance: 47.7
click at [138, 117] on div "RESERVADAS 0 0 CONFIRMADA 0 0 SIN CONFIRMAR 0 0 CHECK INS 0 0 CANCELADA 0 0 SEN…" at bounding box center [768, 175] width 1536 height 135
click at [138, 70] on input "jue. 28 ago." at bounding box center [204, 81] width 190 height 35
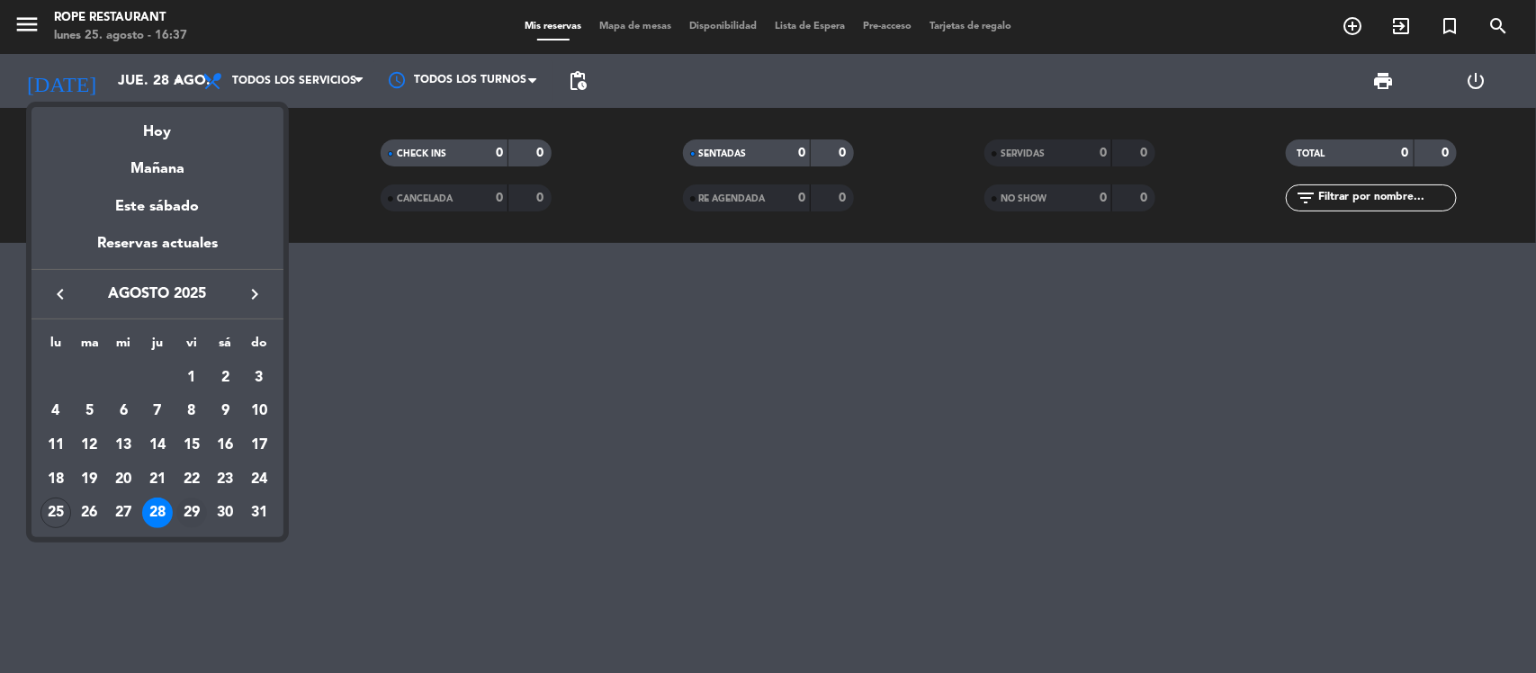
click at [189, 501] on div "29" at bounding box center [191, 513] width 31 height 31
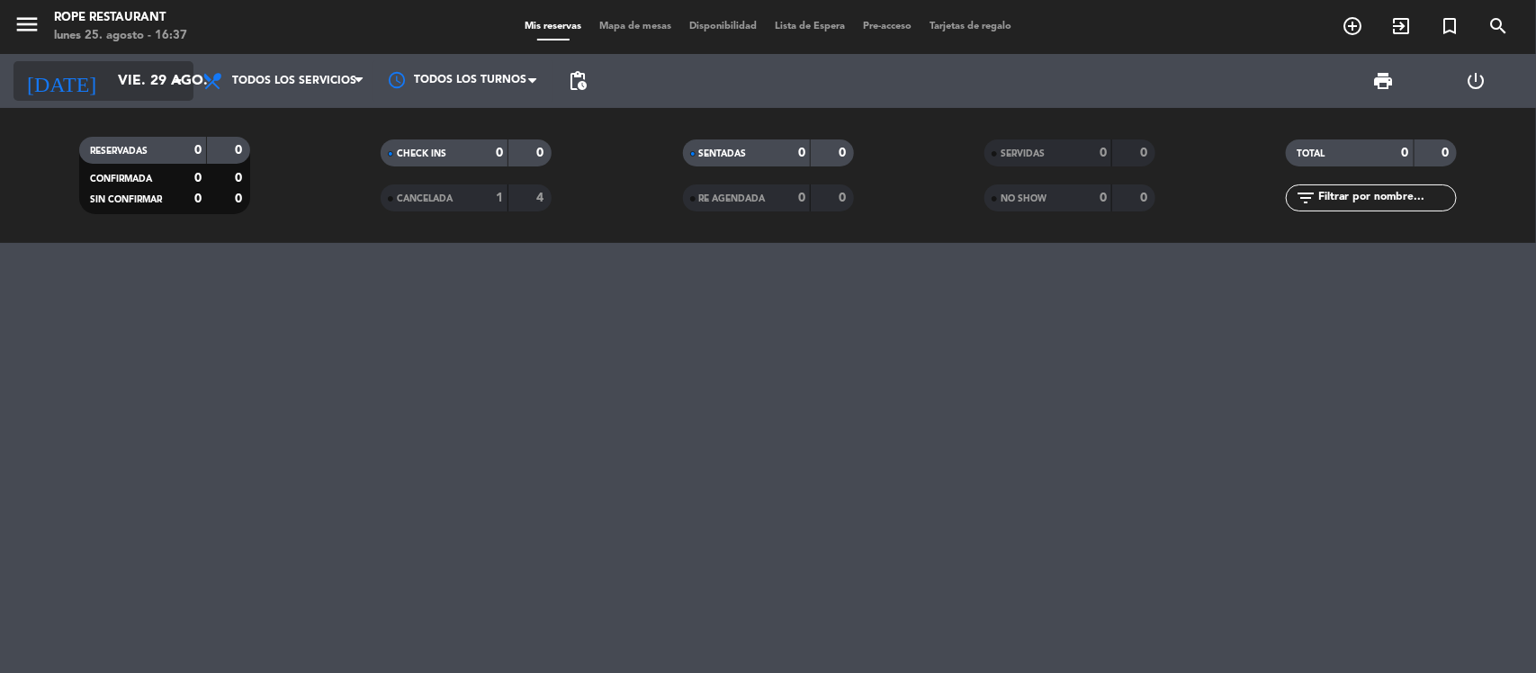
click at [130, 75] on input "vie. 29 ago." at bounding box center [204, 81] width 190 height 35
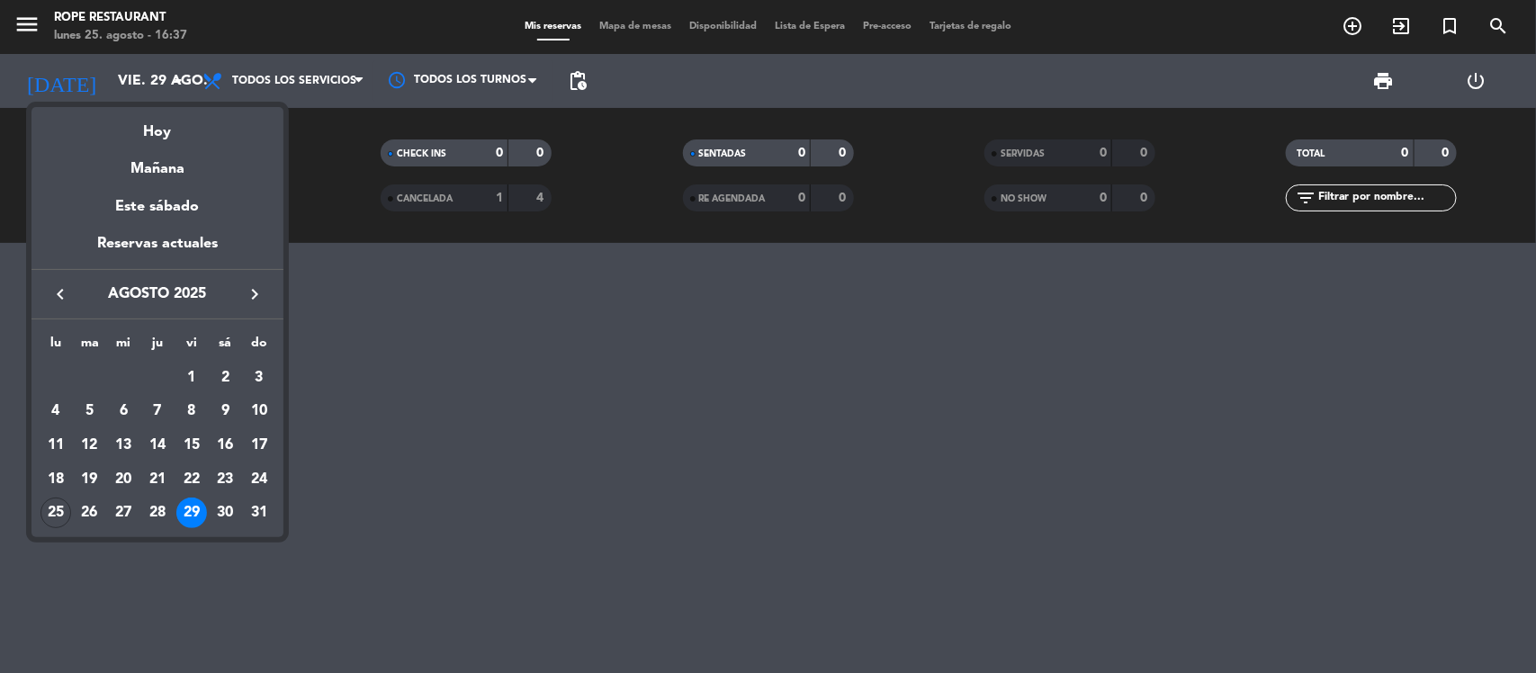
click at [214, 528] on td "30" at bounding box center [226, 514] width 34 height 34
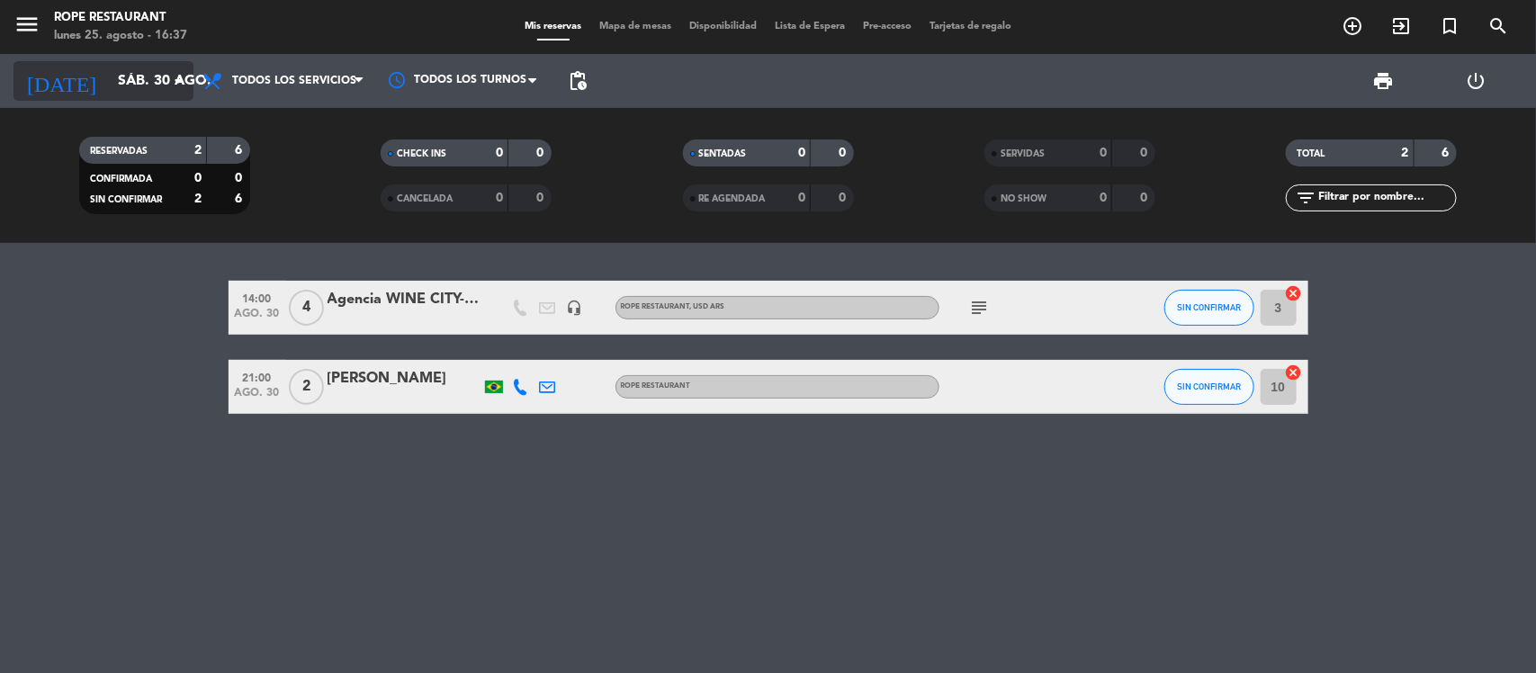
click at [109, 82] on input "sáb. 30 ago." at bounding box center [204, 81] width 190 height 35
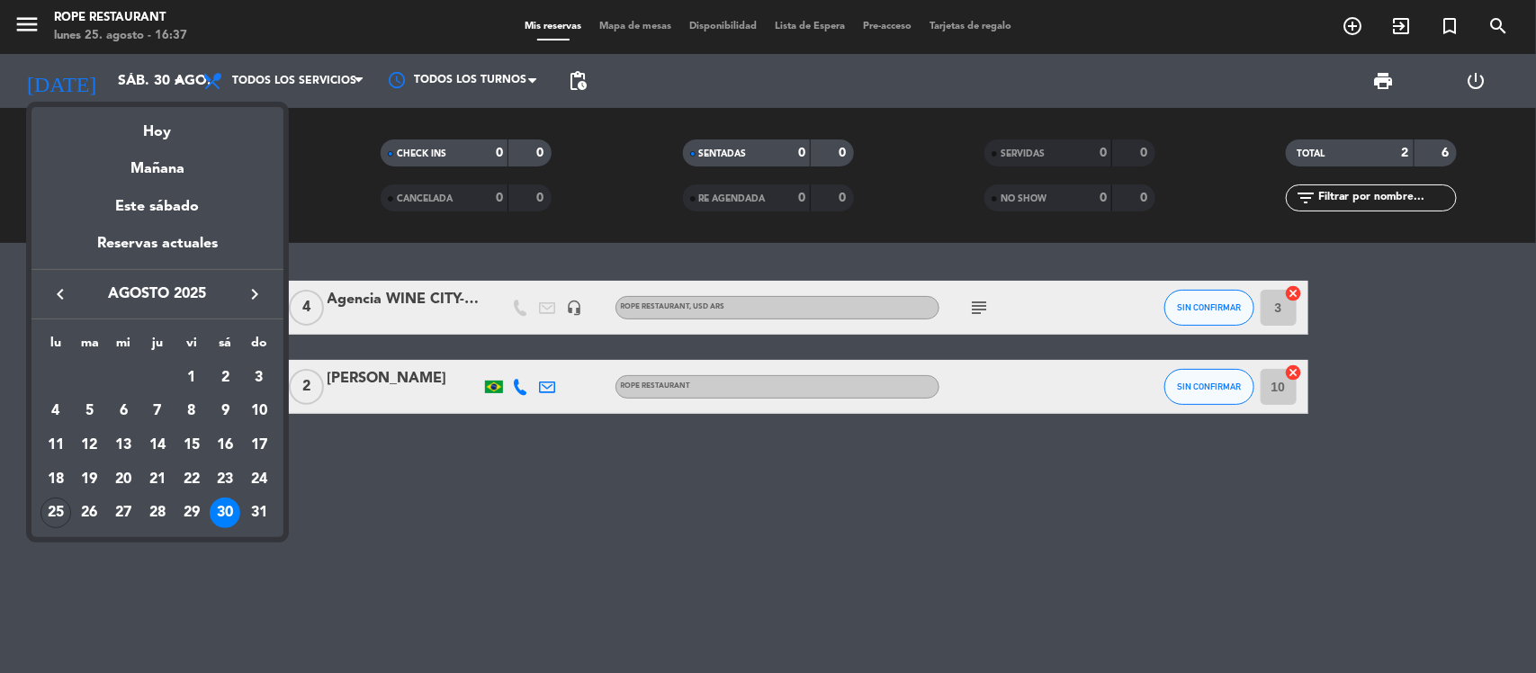
click at [417, 516] on div at bounding box center [768, 336] width 1536 height 673
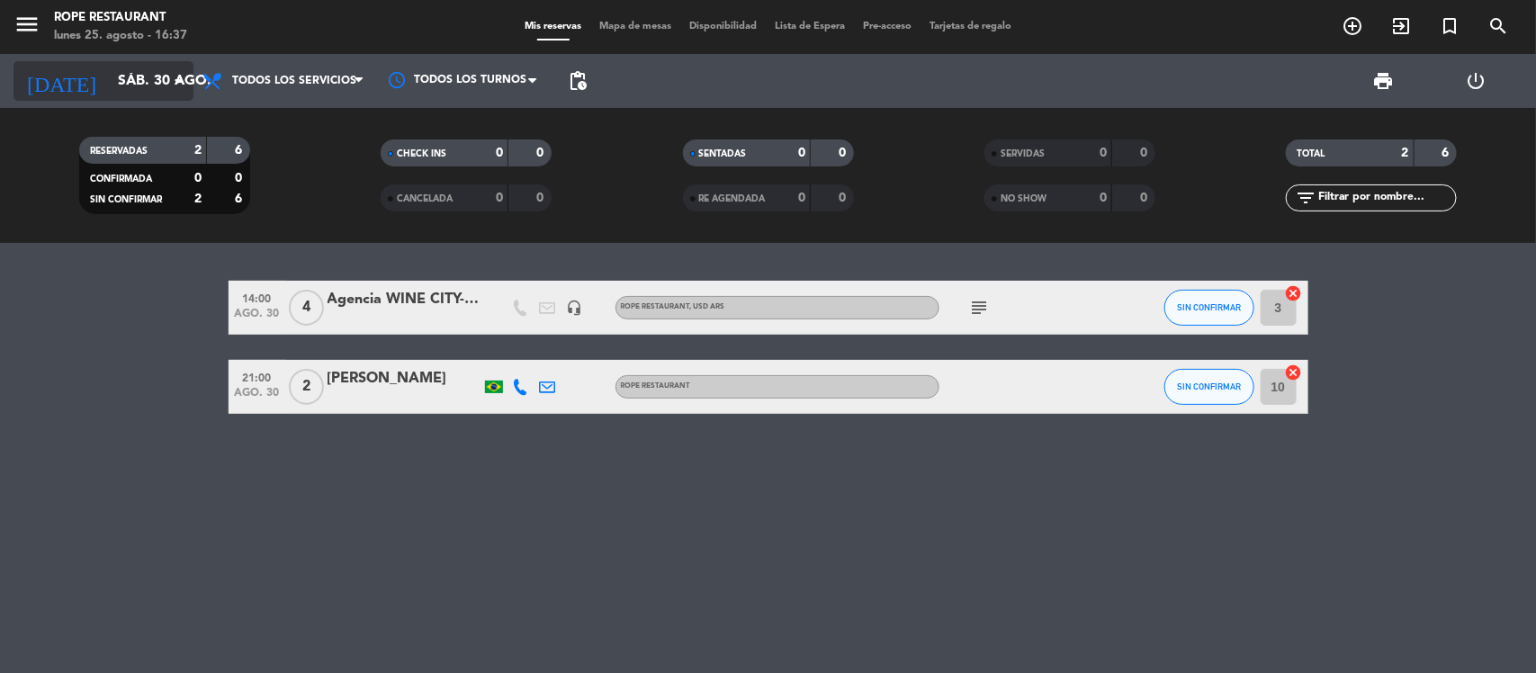
click at [110, 68] on input "sáb. 30 ago." at bounding box center [204, 81] width 190 height 35
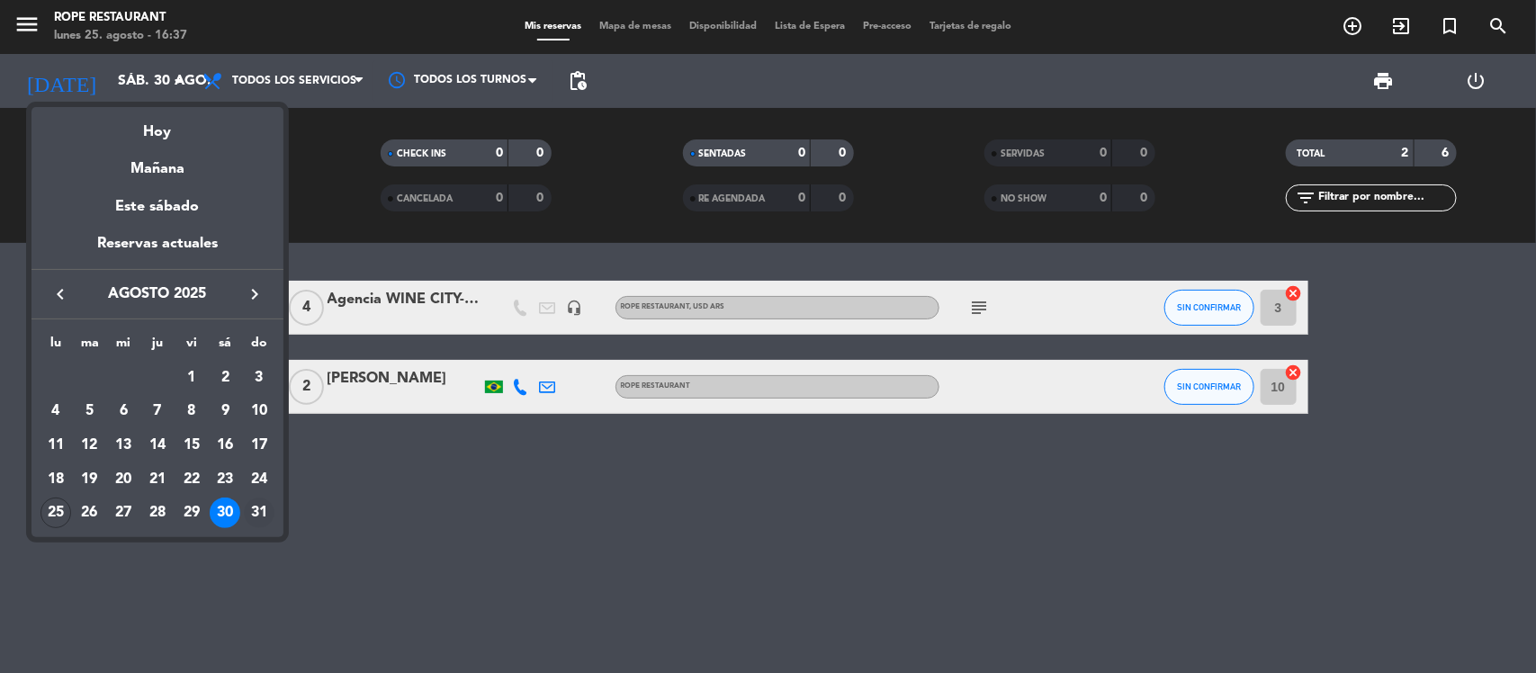
drag, startPoint x: 265, startPoint y: 531, endPoint x: 263, endPoint y: 516, distance: 15.5
click at [264, 529] on div "lu ma mi ju vi sá do [DATE] 2 3 4 5 6 7 8 9 10 11 12 13 14 15 16 17 18 19 20 21…" at bounding box center [157, 428] width 252 height 218
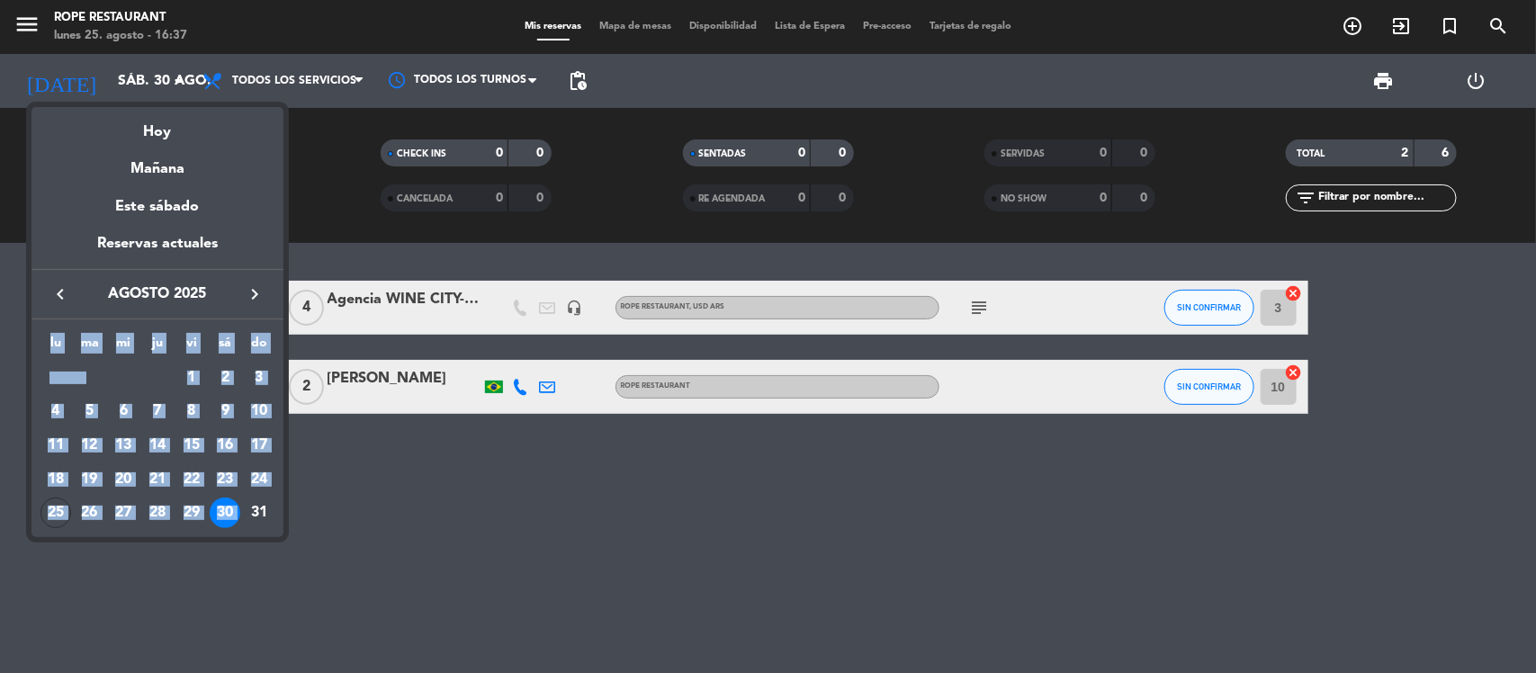
click at [261, 507] on div "31" at bounding box center [259, 513] width 31 height 31
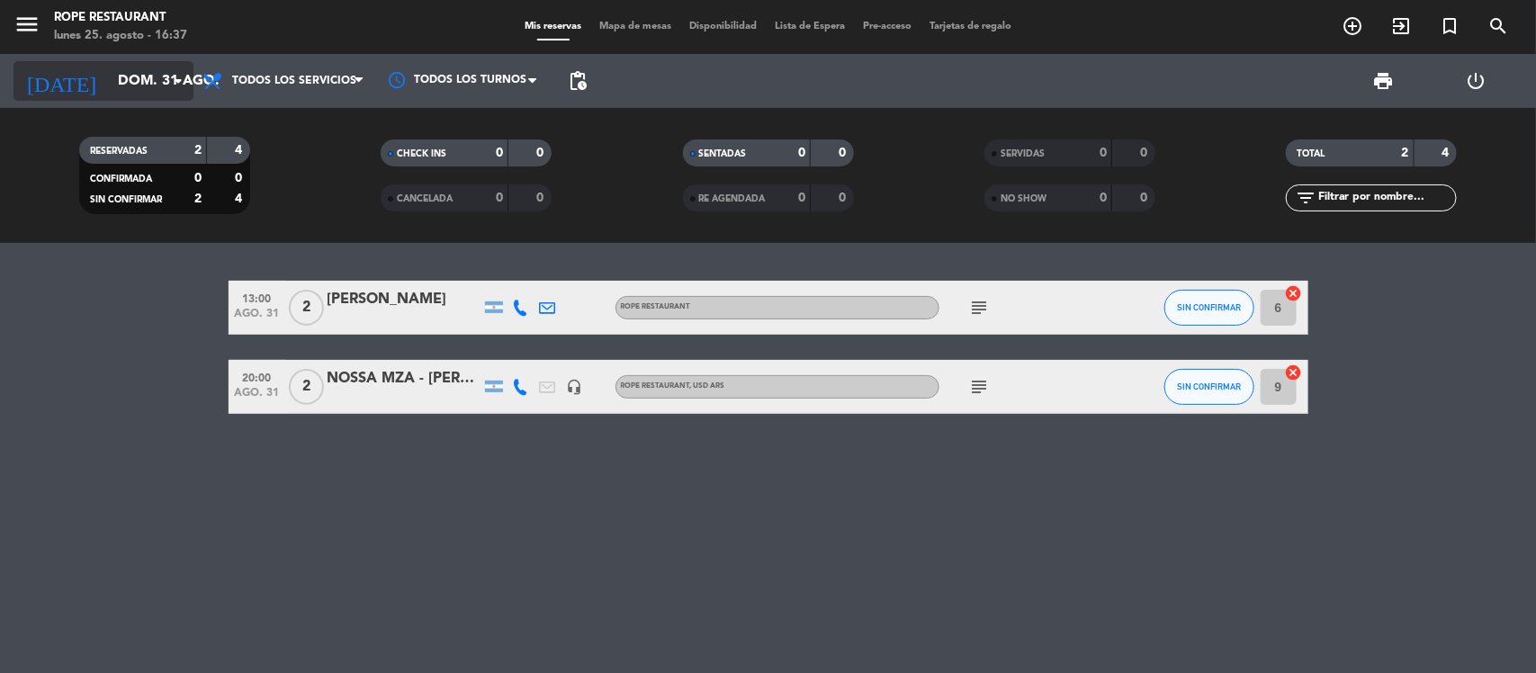
click at [109, 76] on input "dom. 31 ago." at bounding box center [204, 81] width 190 height 35
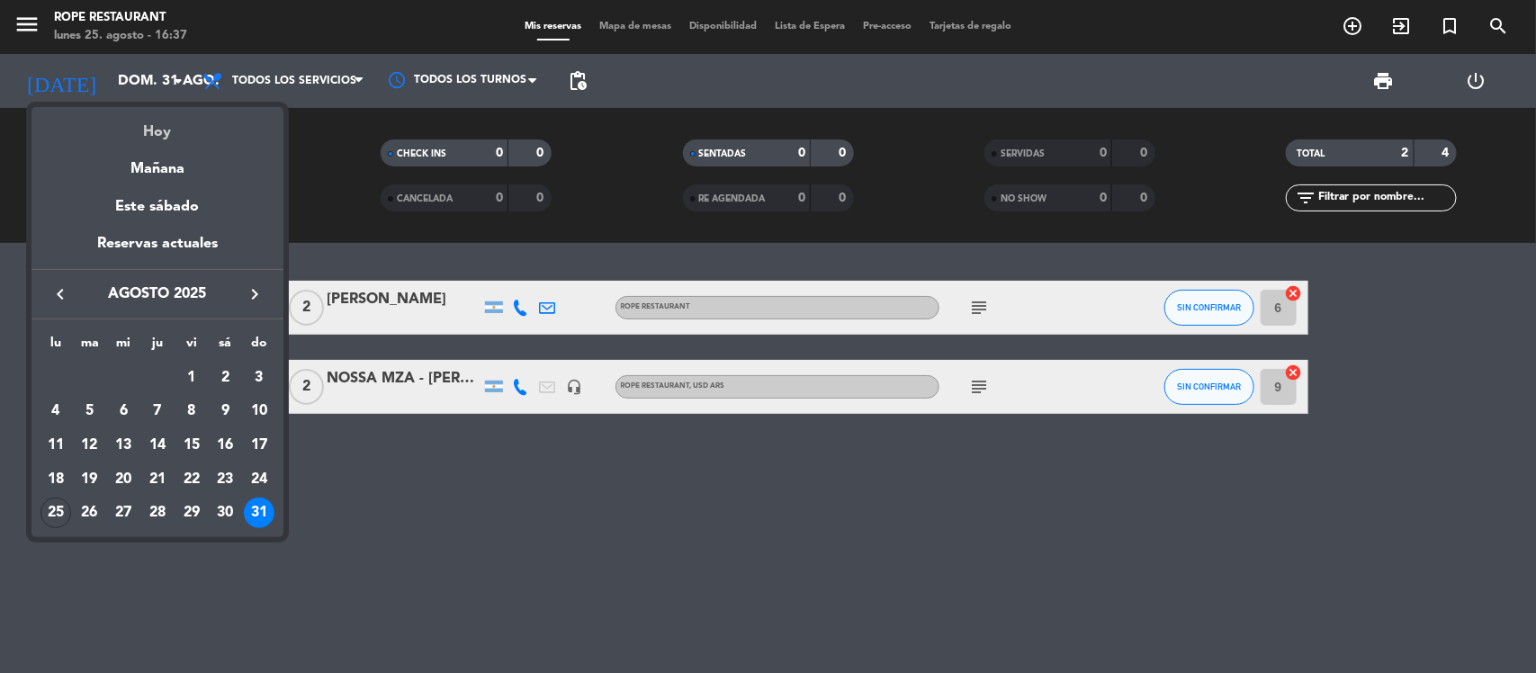
click at [90, 114] on div "Hoy" at bounding box center [157, 125] width 252 height 37
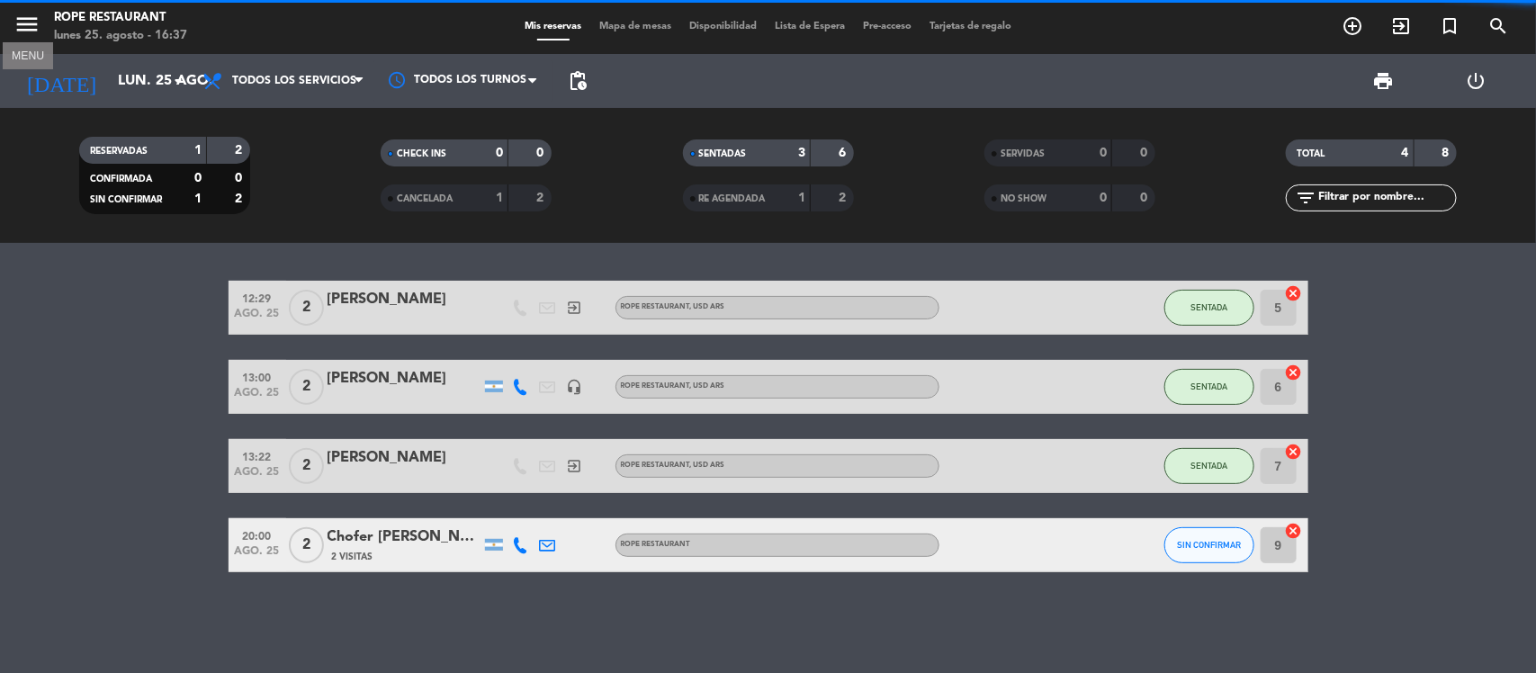
drag, startPoint x: 34, startPoint y: 18, endPoint x: 34, endPoint y: 33, distance: 15.3
click at [33, 16] on icon "menu" at bounding box center [26, 24] width 27 height 27
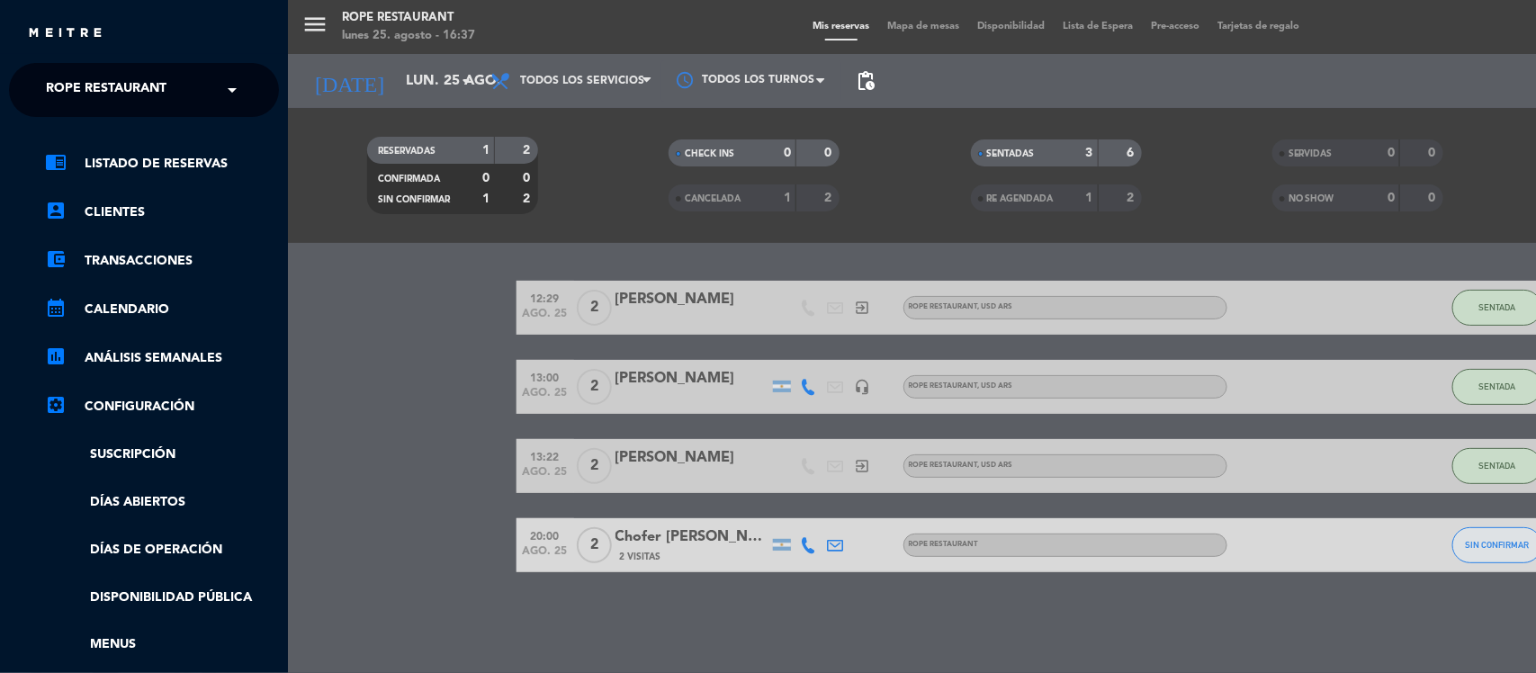
click at [108, 124] on div "chrome_reader_mode Listado de Reservas account_box Clientes account_balance_wal…" at bounding box center [144, 460] width 297 height 687
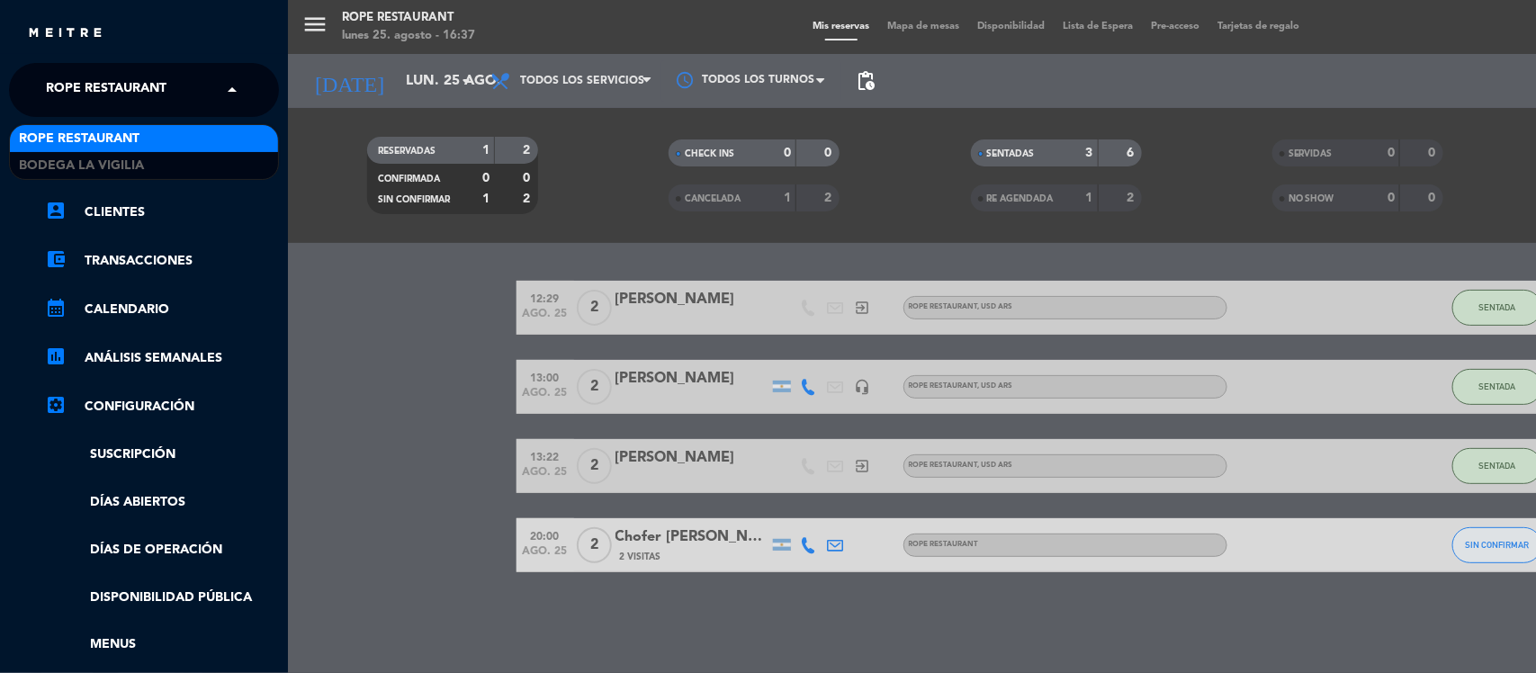
click at [117, 99] on span "Rope restaurant" at bounding box center [106, 90] width 121 height 38
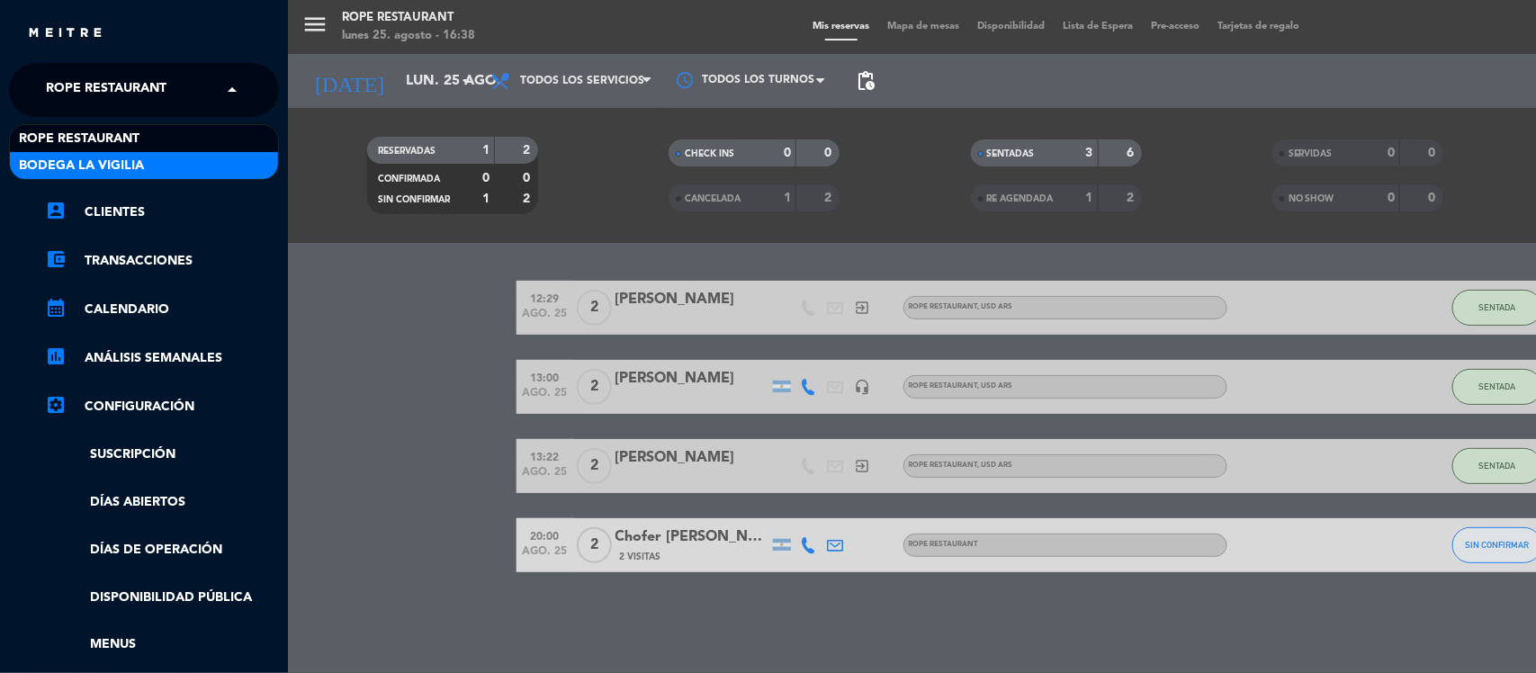
click at [142, 175] on span "Bodega La Vigilia" at bounding box center [81, 166] width 125 height 21
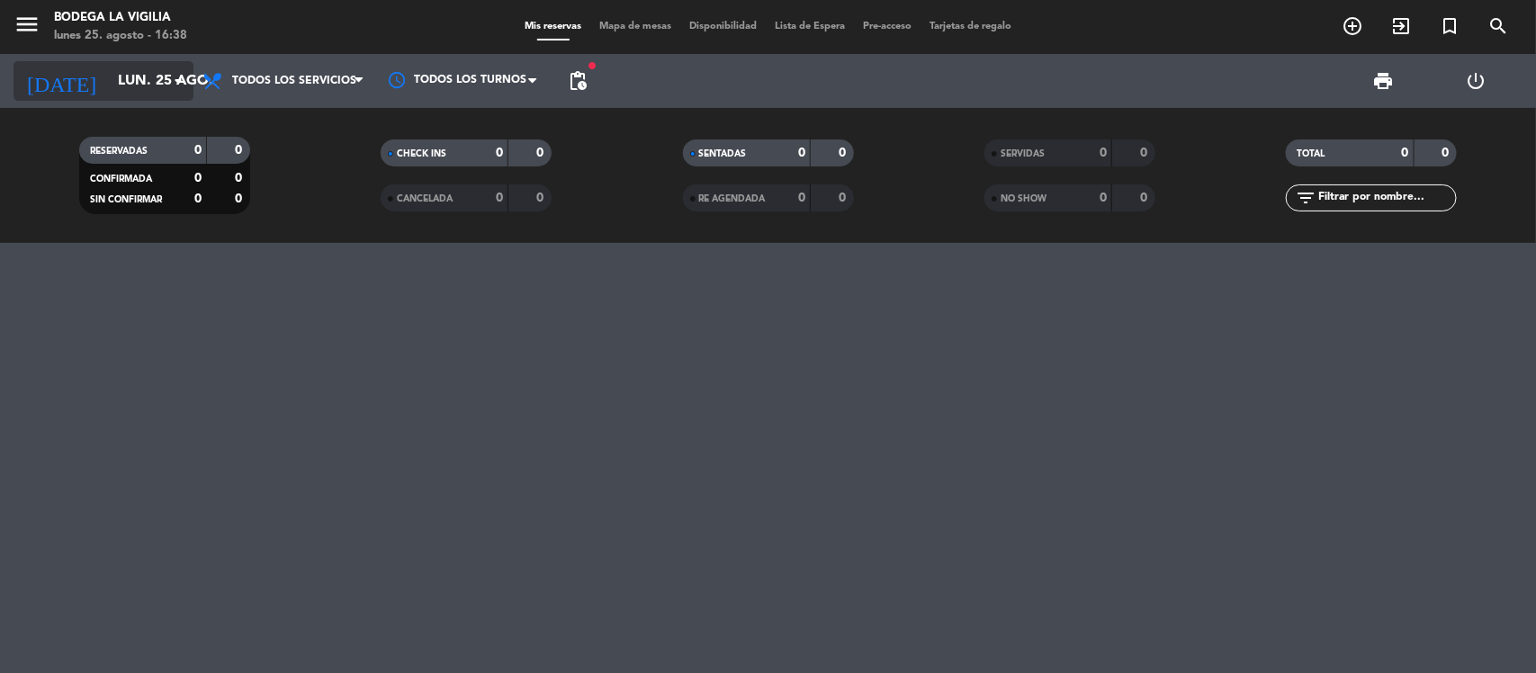
click at [109, 74] on input "lun. 25 ago." at bounding box center [204, 81] width 190 height 35
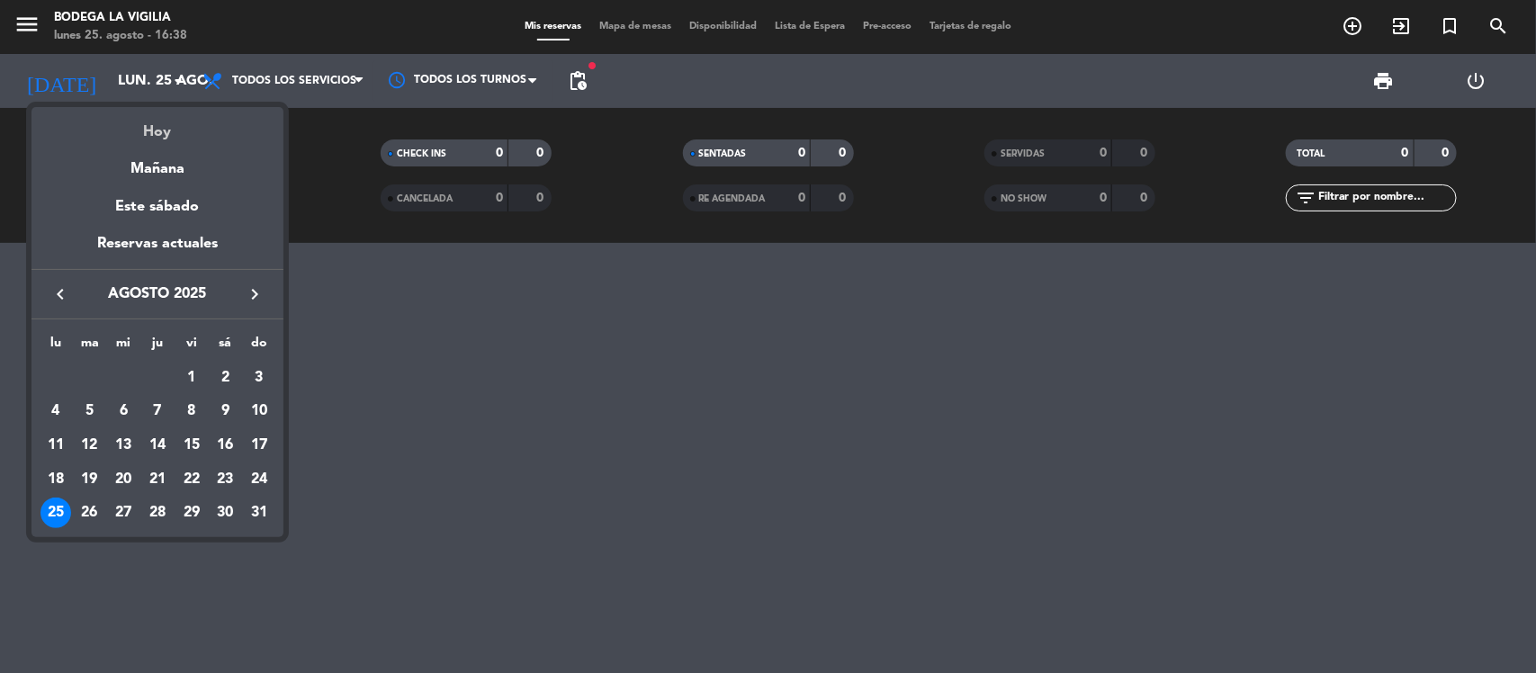
click at [132, 131] on div "Hoy" at bounding box center [157, 125] width 252 height 37
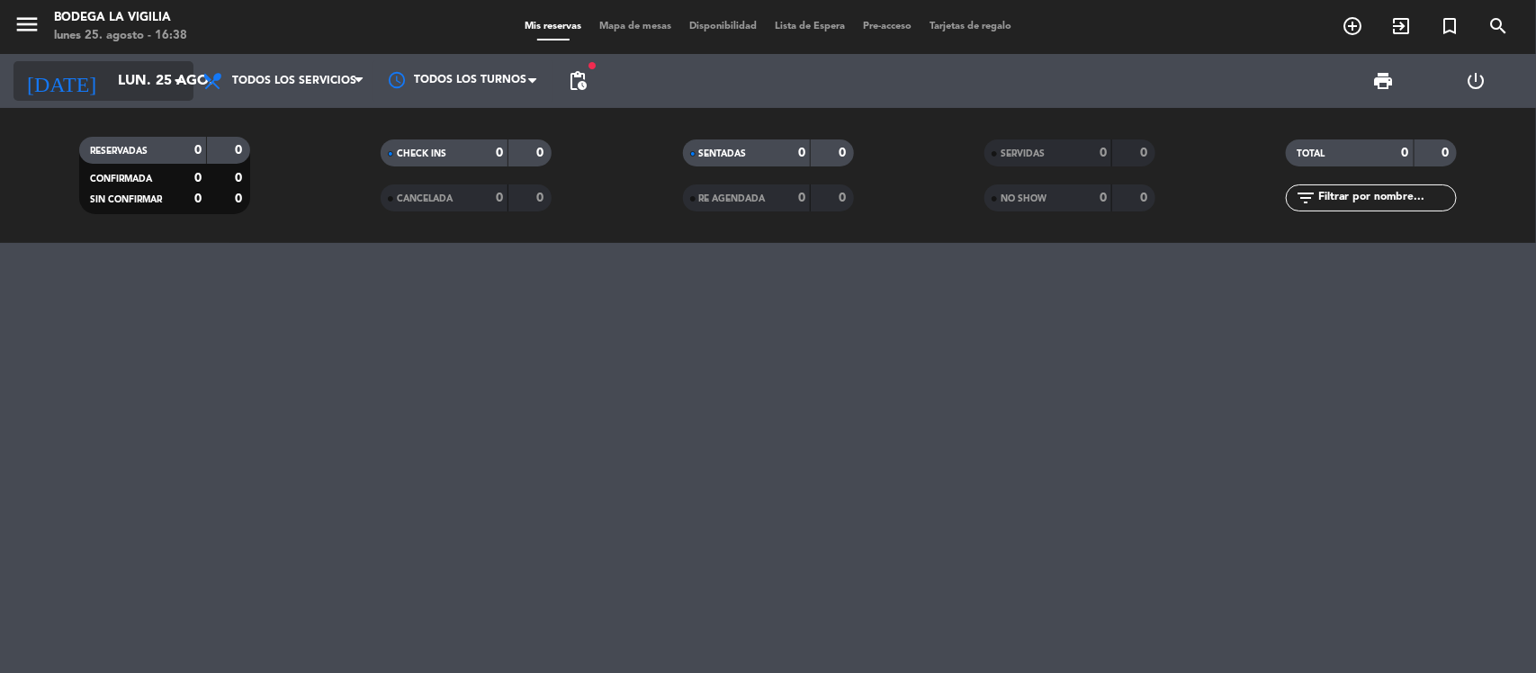
click at [135, 93] on input "lun. 25 ago." at bounding box center [204, 81] width 190 height 35
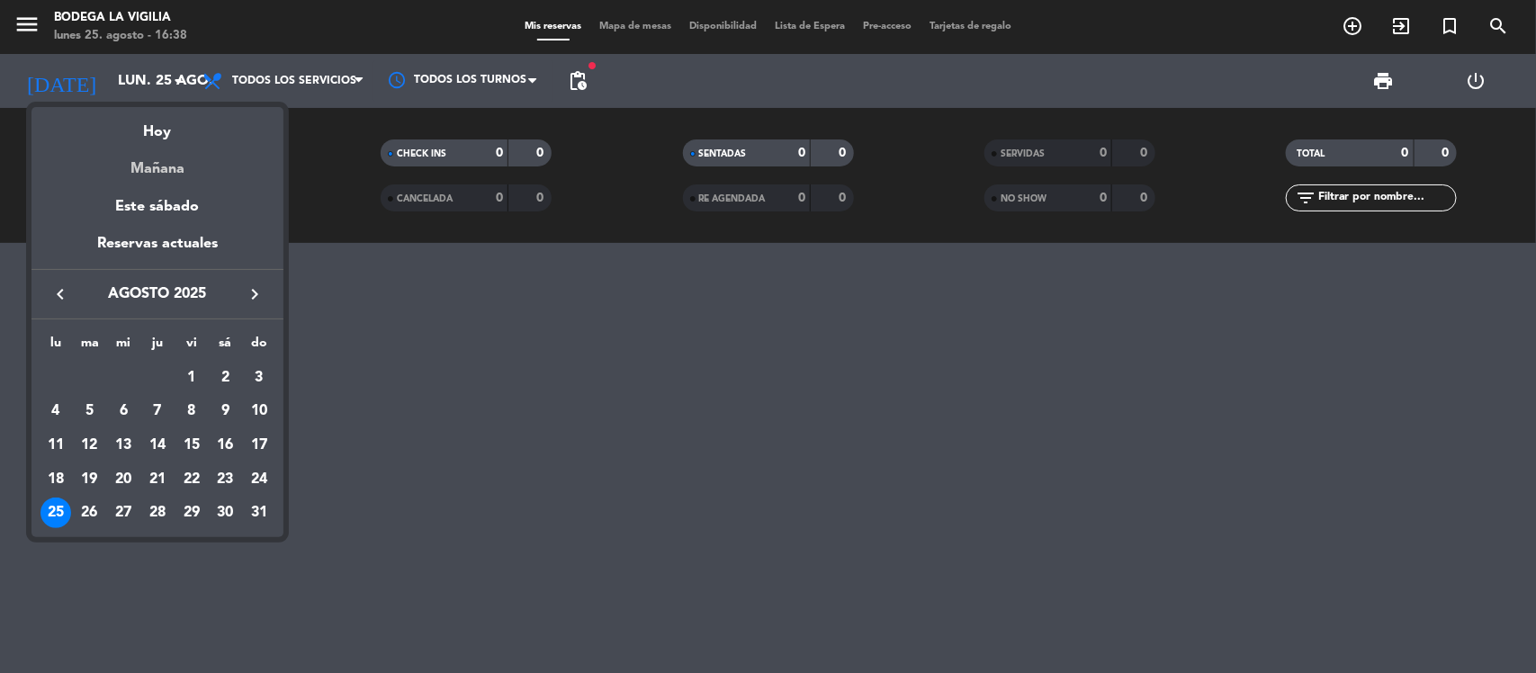
click at [149, 153] on div "Mañana" at bounding box center [157, 162] width 252 height 37
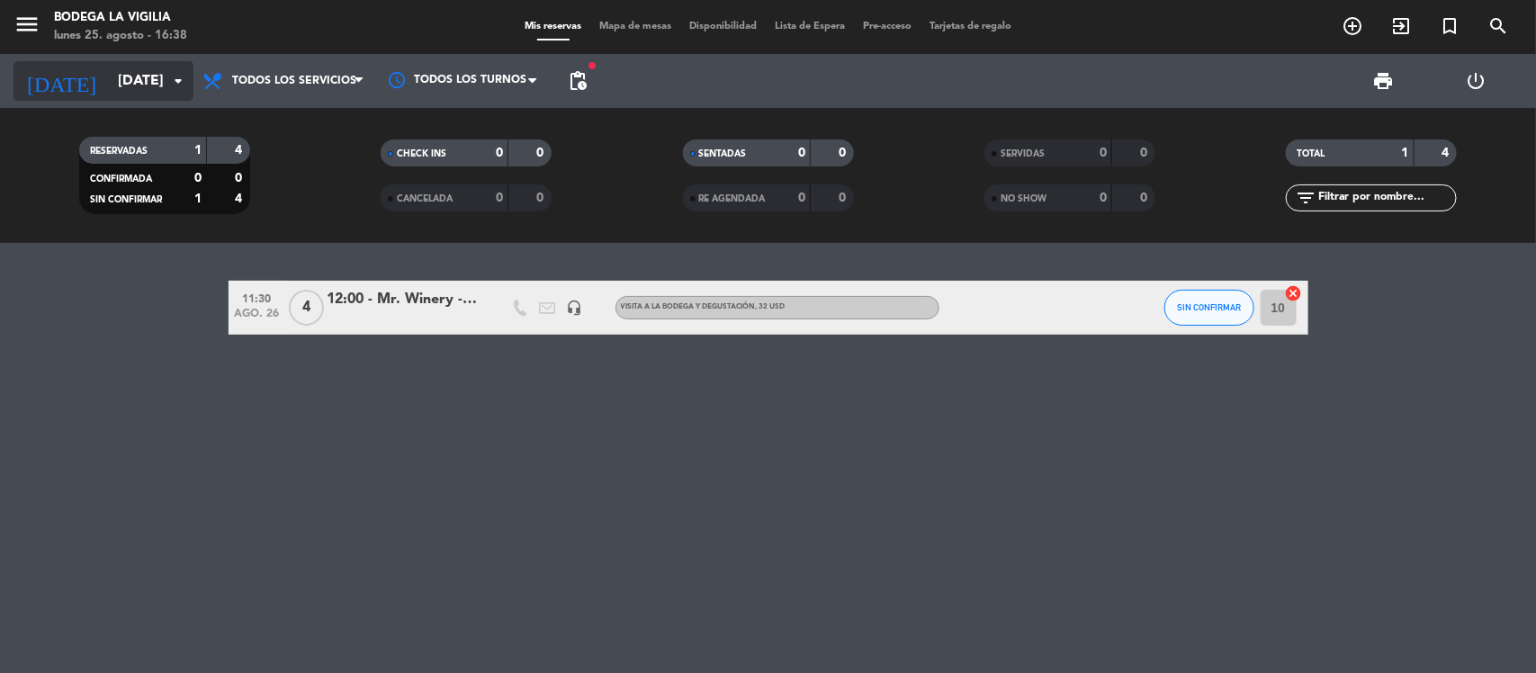
click at [140, 94] on input "[DATE]" at bounding box center [204, 81] width 190 height 35
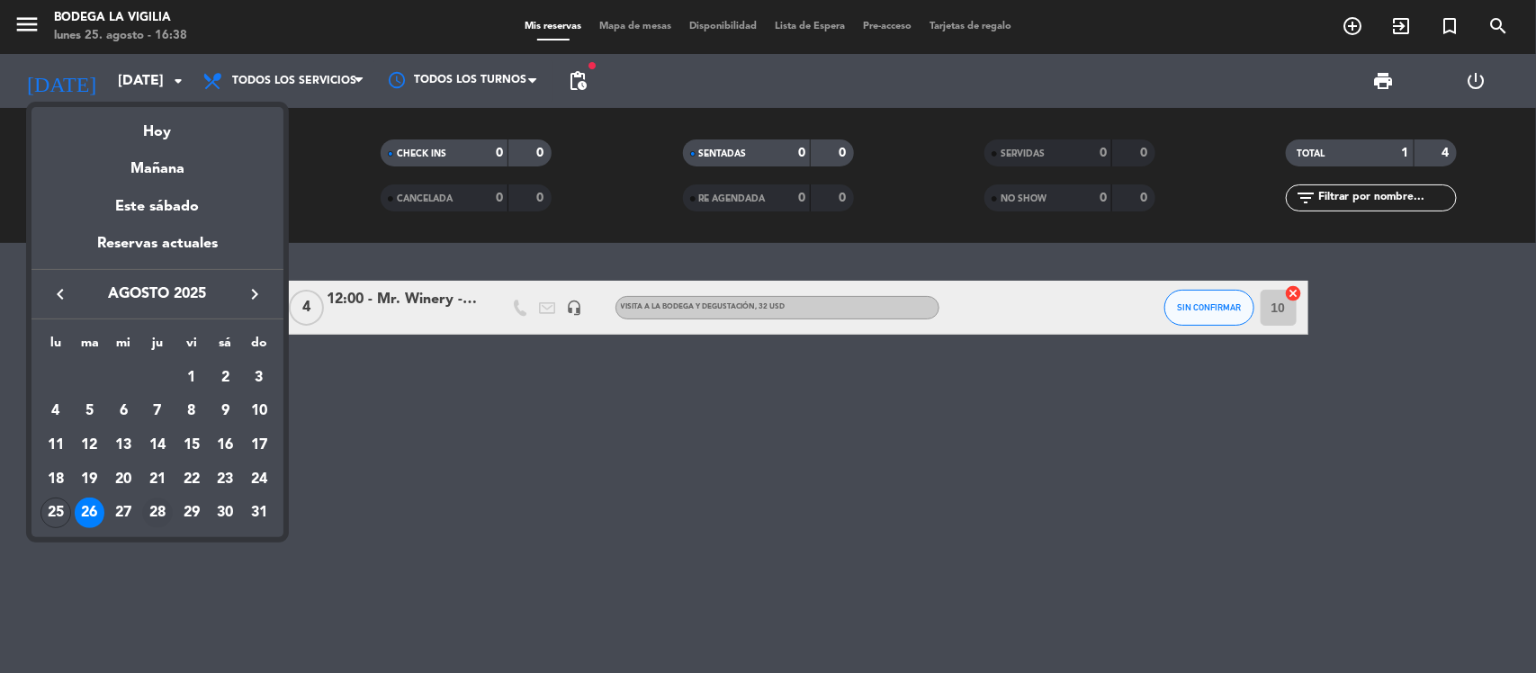
click at [160, 515] on div "28" at bounding box center [157, 513] width 31 height 31
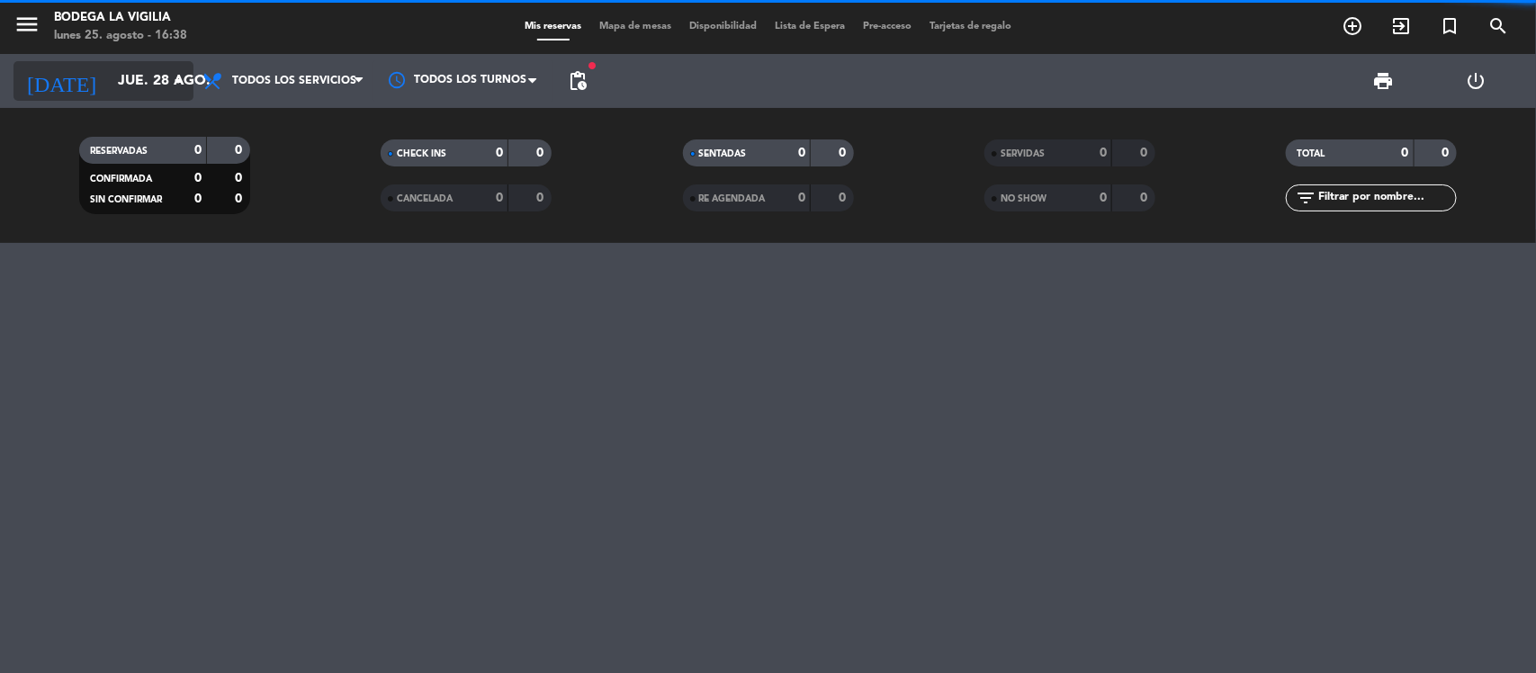
click at [113, 75] on input "jue. 28 ago." at bounding box center [204, 81] width 190 height 35
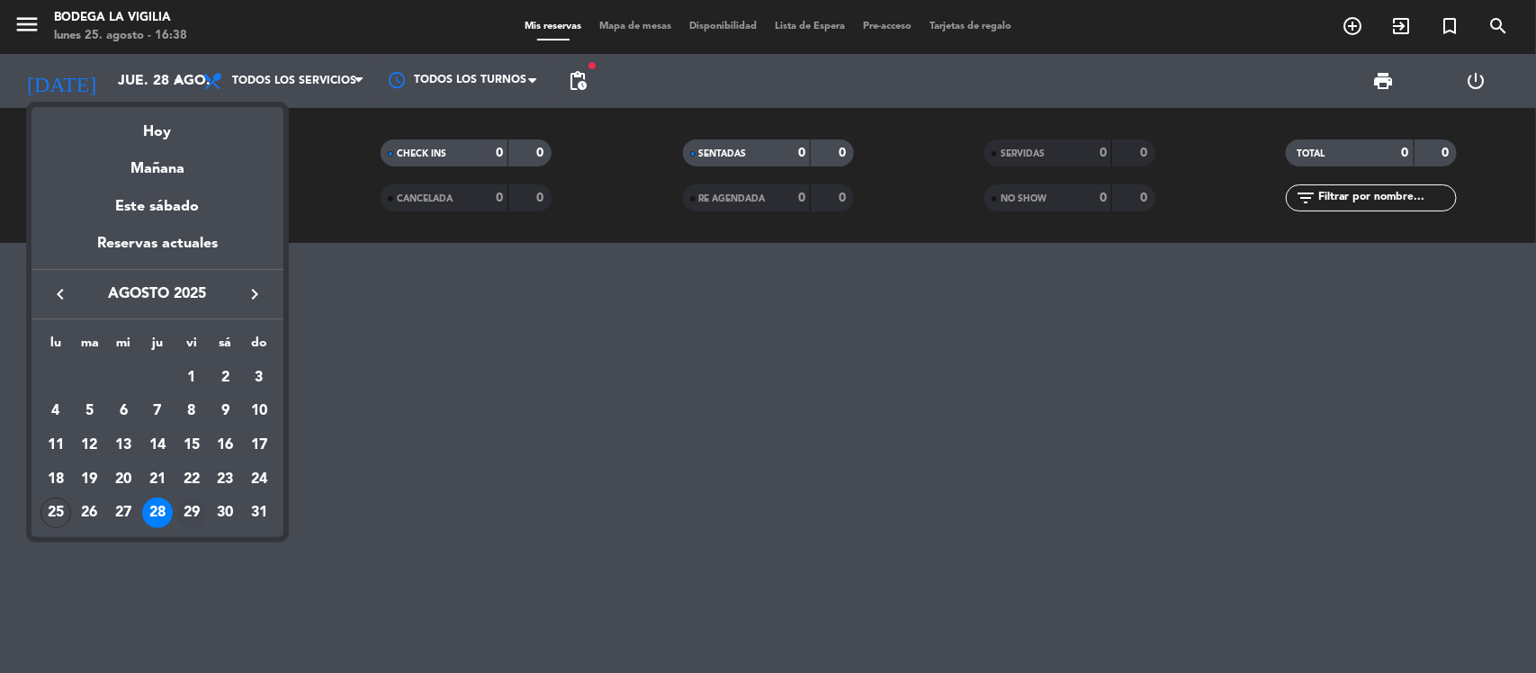
click at [193, 509] on div "29" at bounding box center [191, 513] width 31 height 31
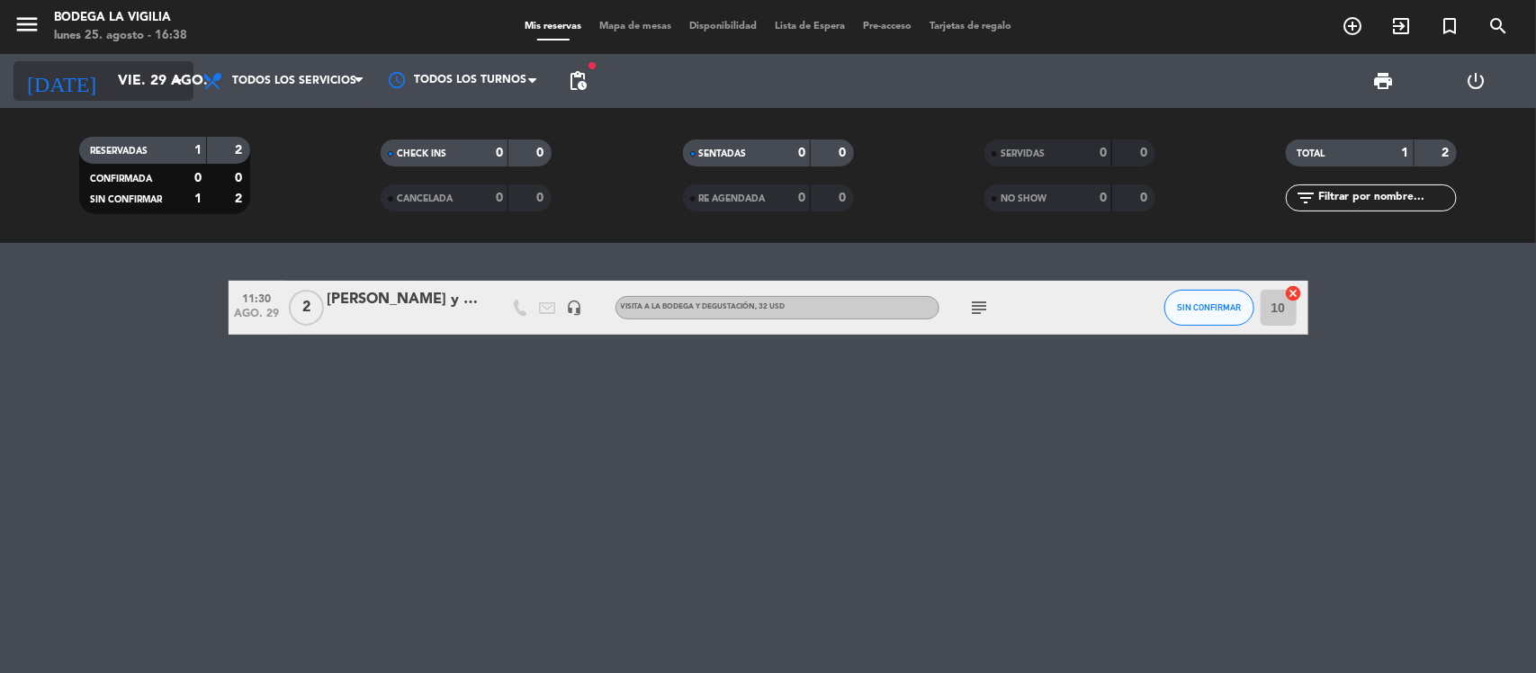
click at [111, 87] on input "vie. 29 ago." at bounding box center [204, 81] width 190 height 35
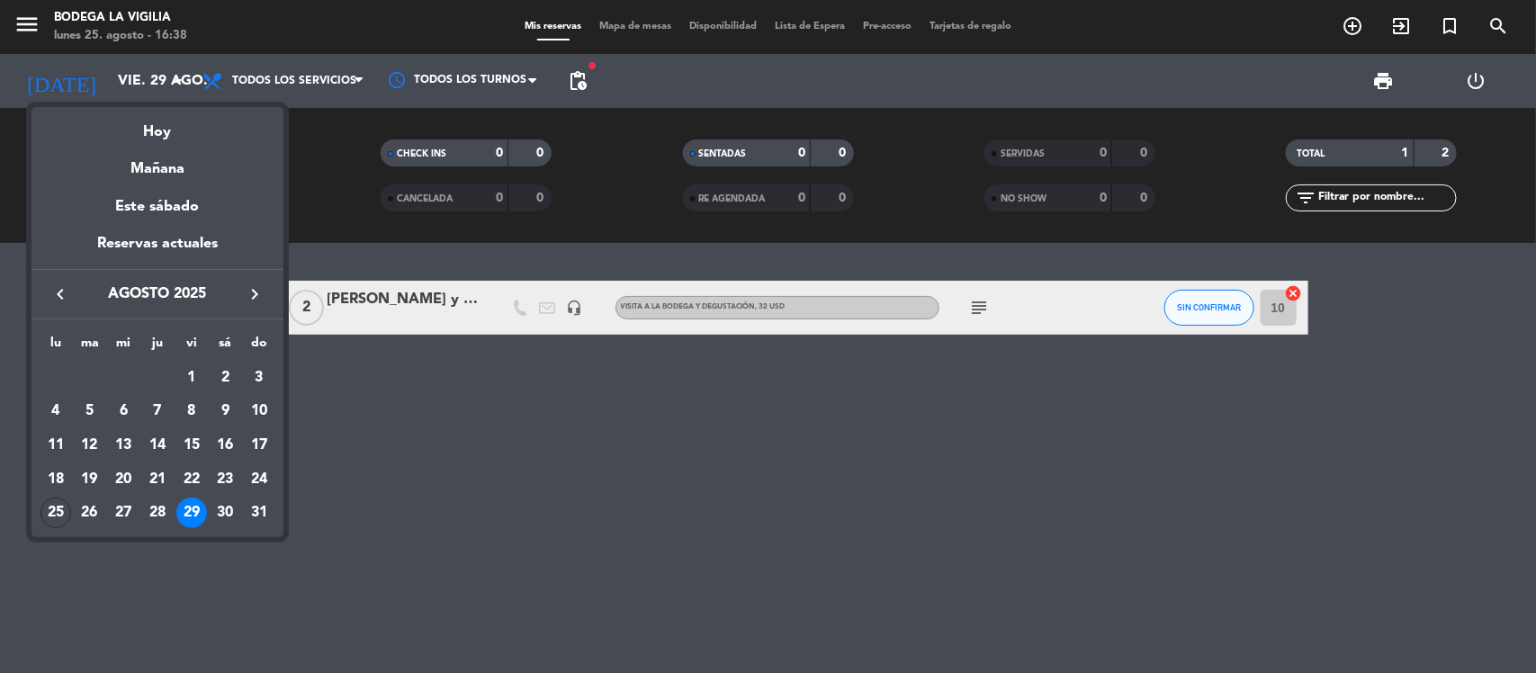
drag, startPoint x: 351, startPoint y: 444, endPoint x: 45, endPoint y: 286, distance: 344.1
click at [352, 444] on div at bounding box center [768, 336] width 1536 height 673
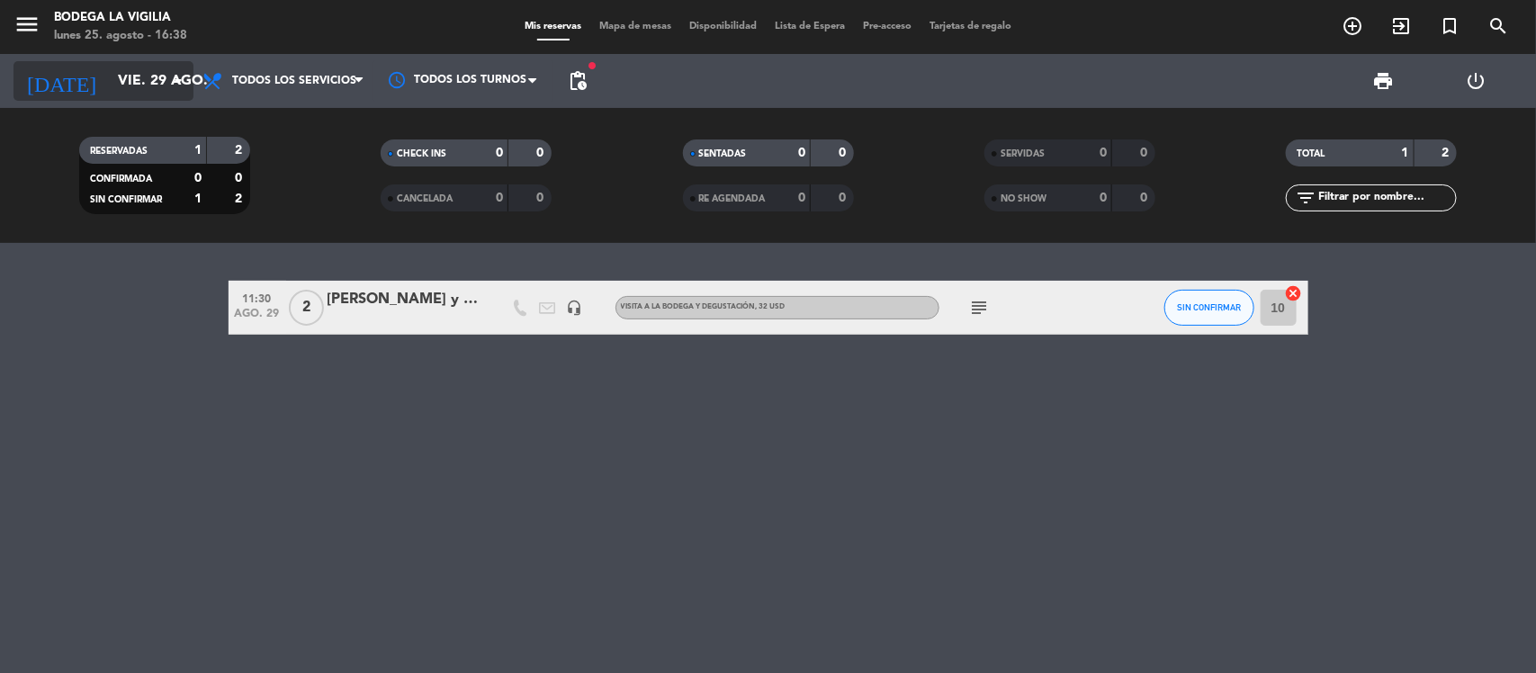
click at [45, 57] on div "[DATE] [DATE] arrow_drop_down" at bounding box center [103, 81] width 180 height 54
click at [48, 63] on icon "[DATE]" at bounding box center [60, 81] width 95 height 40
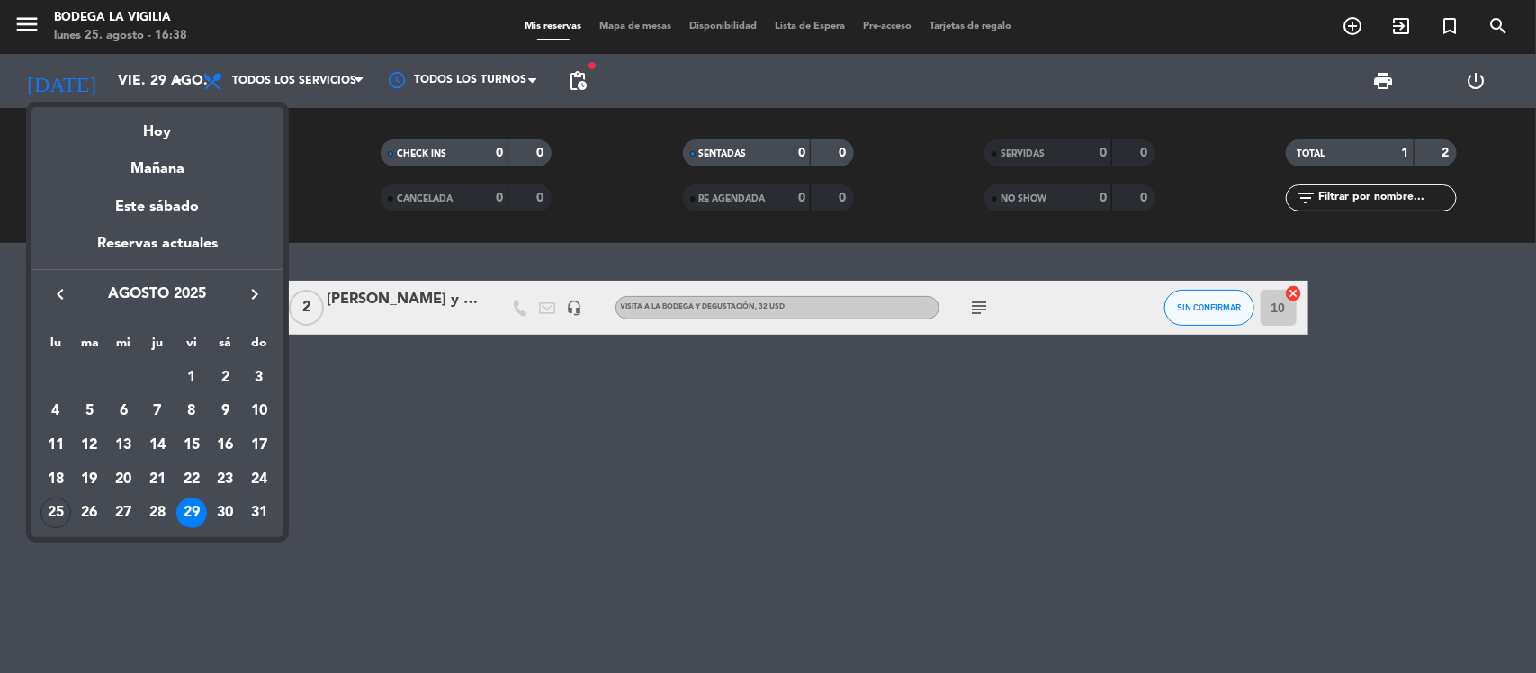
drag, startPoint x: 220, startPoint y: 529, endPoint x: 225, endPoint y: 514, distance: 15.9
click at [220, 528] on td "30" at bounding box center [226, 514] width 34 height 34
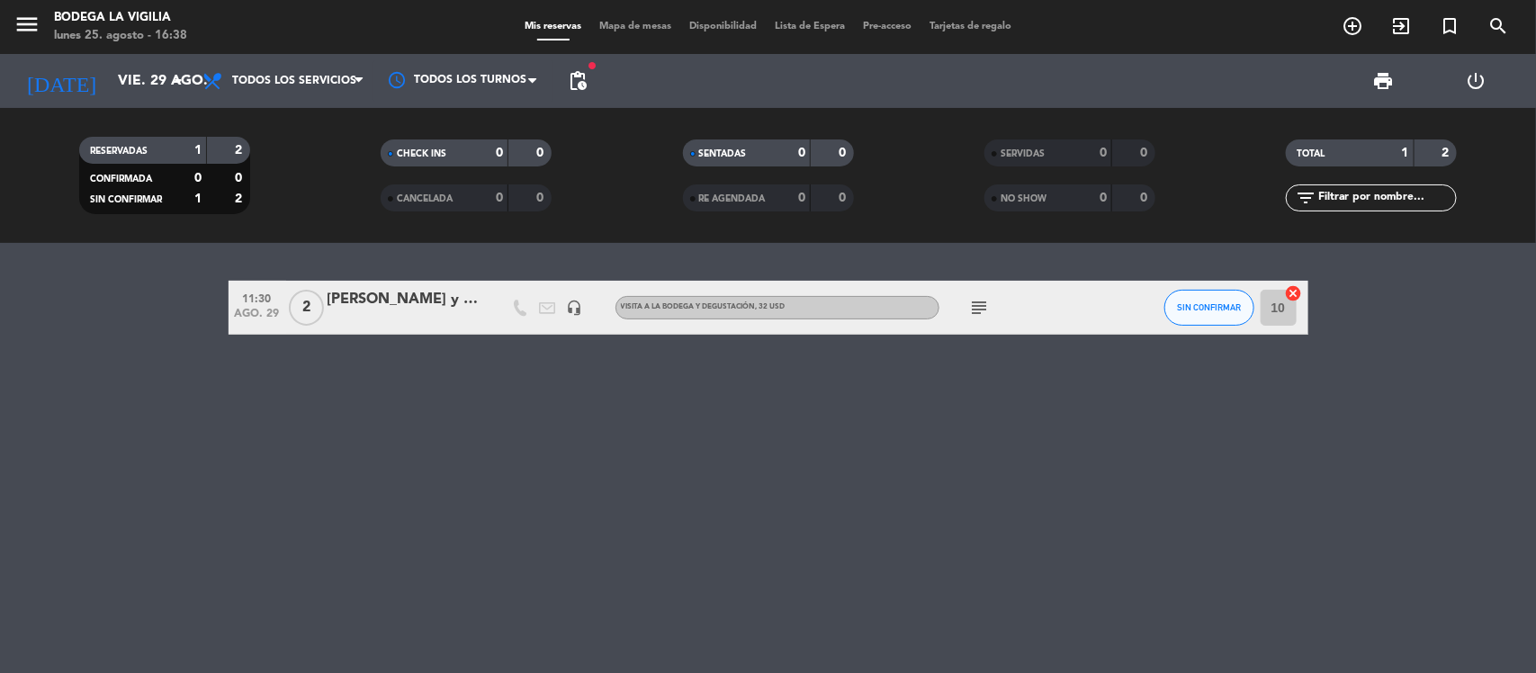
type input "sáb. 30 ago."
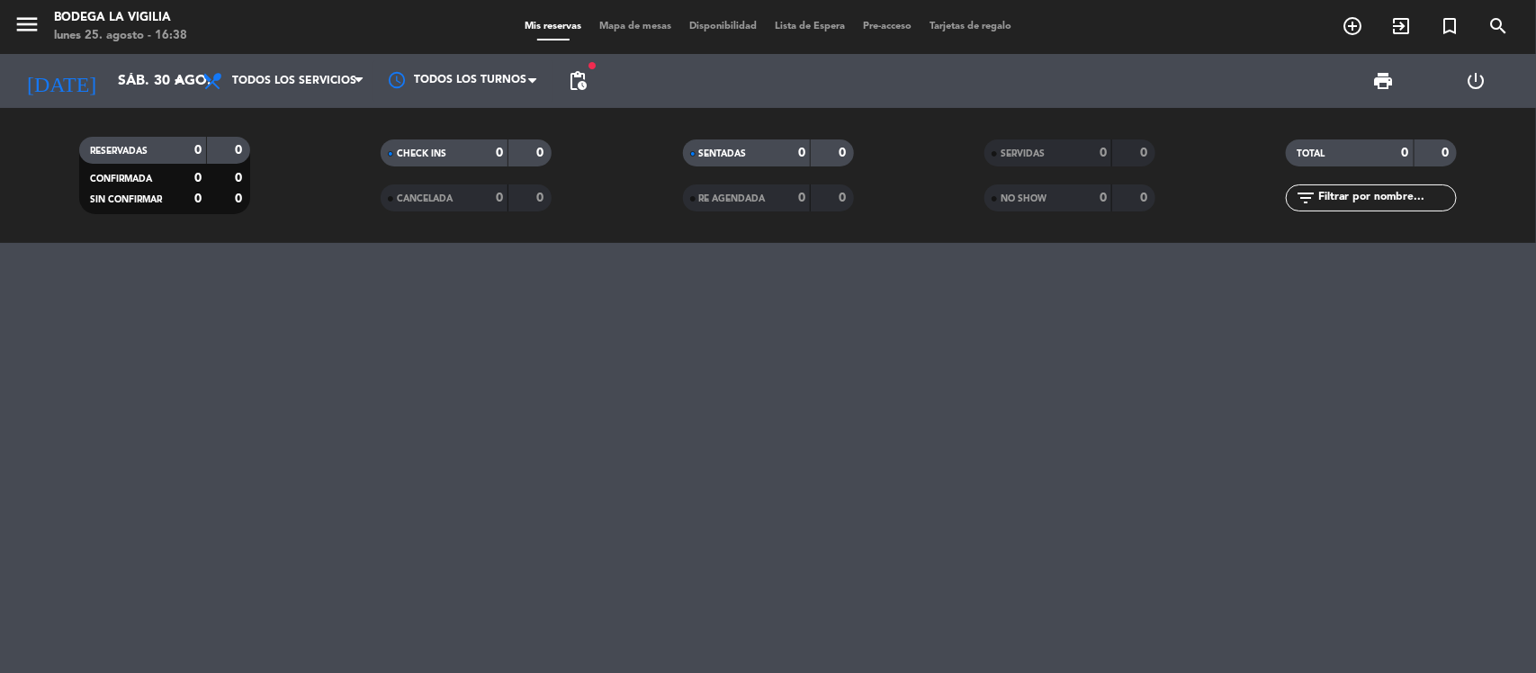
click at [23, 14] on icon "menu" at bounding box center [26, 24] width 27 height 27
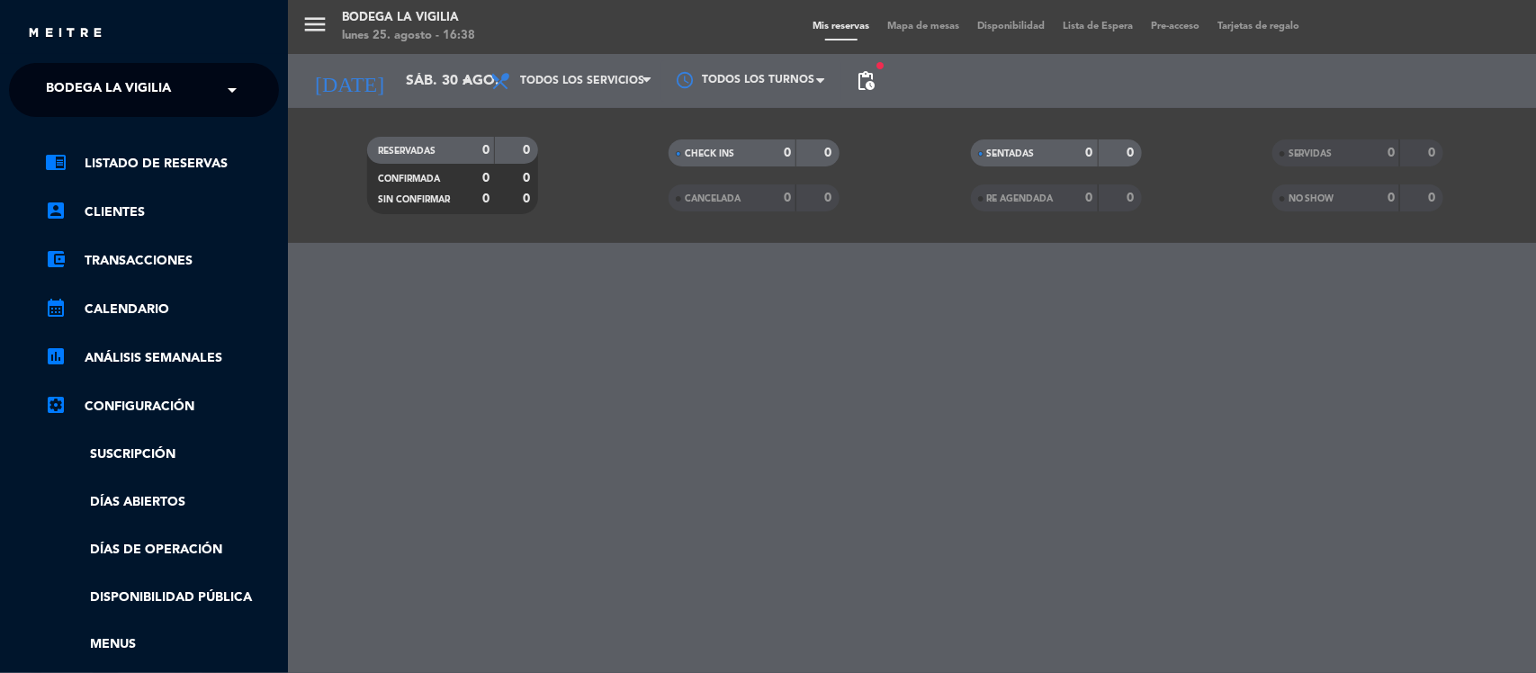
click at [81, 129] on div "chrome_reader_mode Listado de Reservas account_box Clientes account_balance_wal…" at bounding box center [144, 460] width 297 height 687
click at [97, 78] on span "Bodega La Vigilia" at bounding box center [108, 90] width 125 height 38
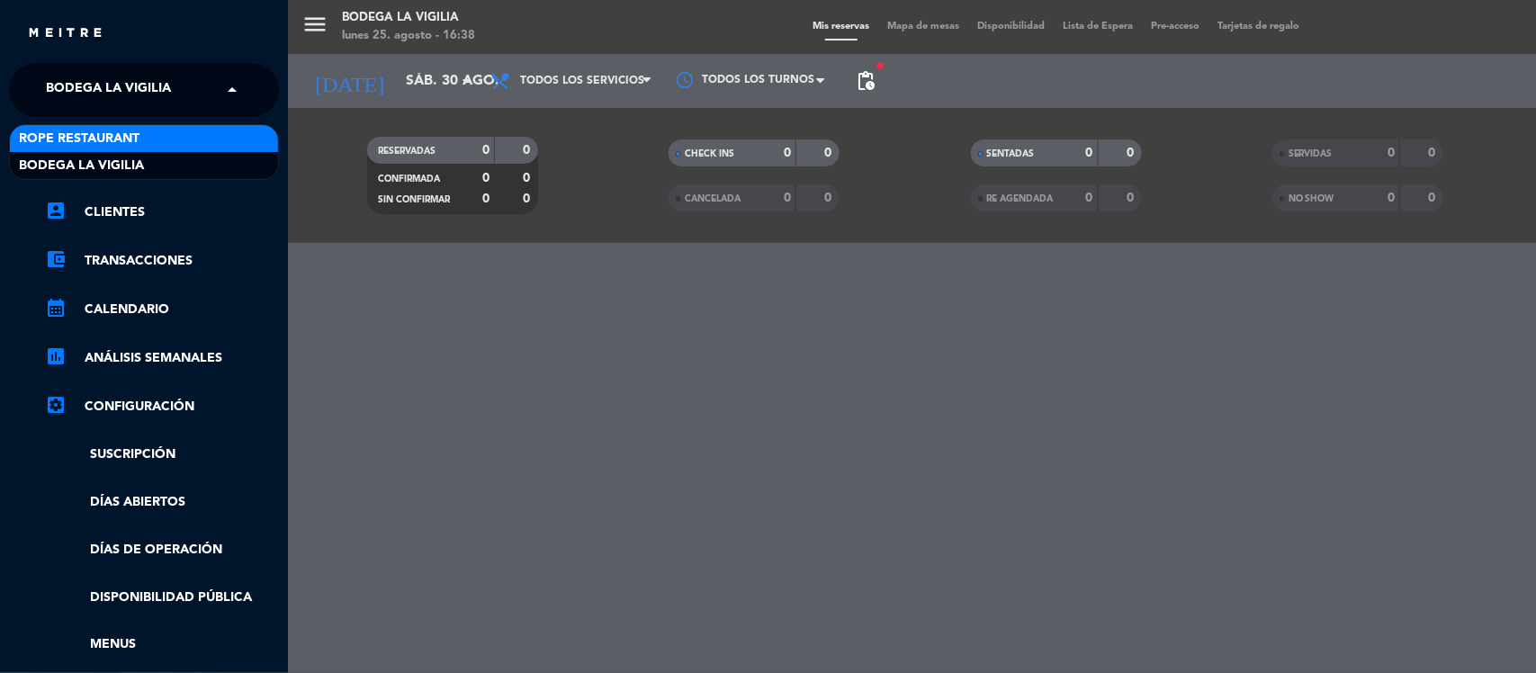
click at [97, 125] on div "Rope restaurant" at bounding box center [144, 138] width 268 height 27
